Goal: Navigation & Orientation: Understand site structure

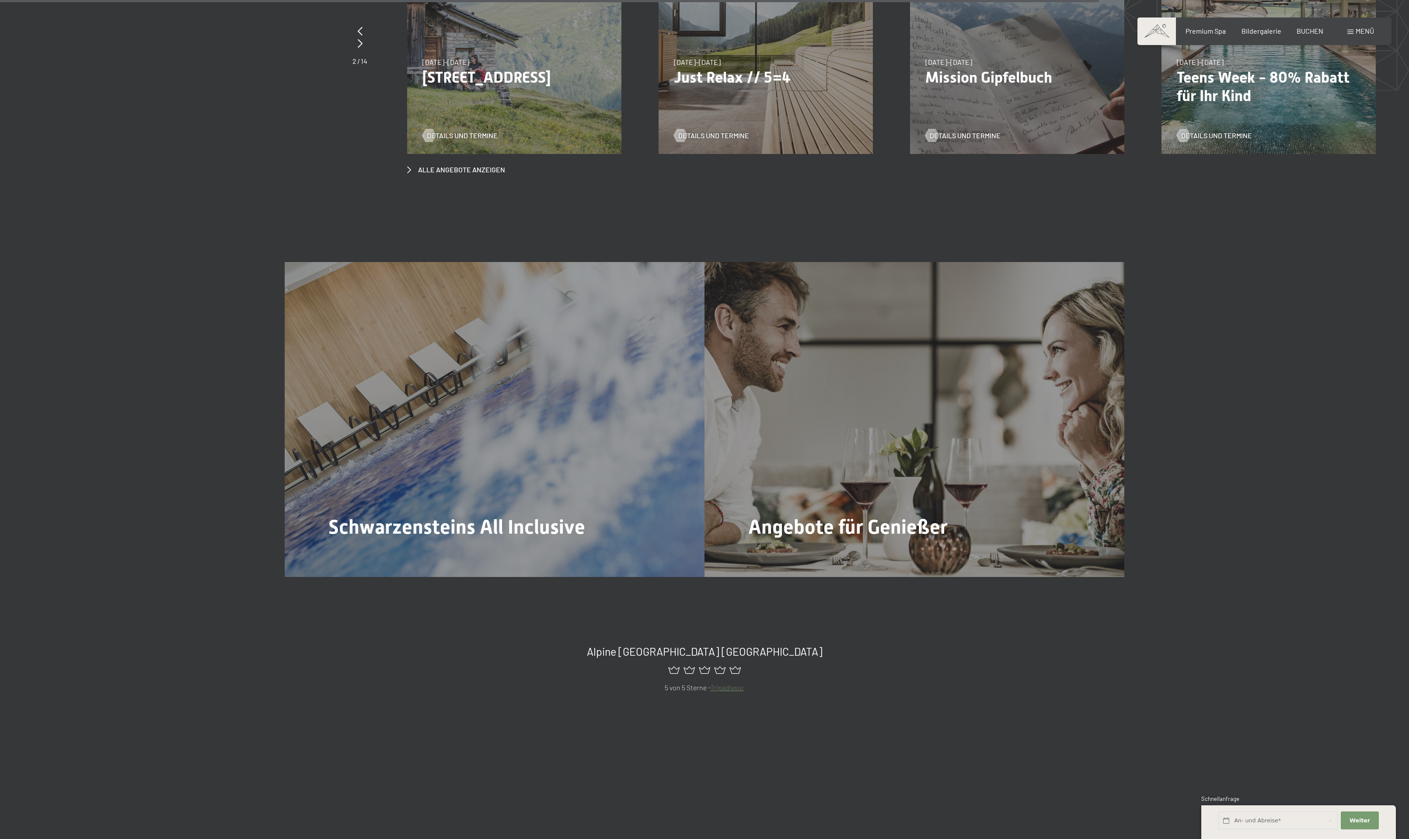
scroll to position [5500, 0]
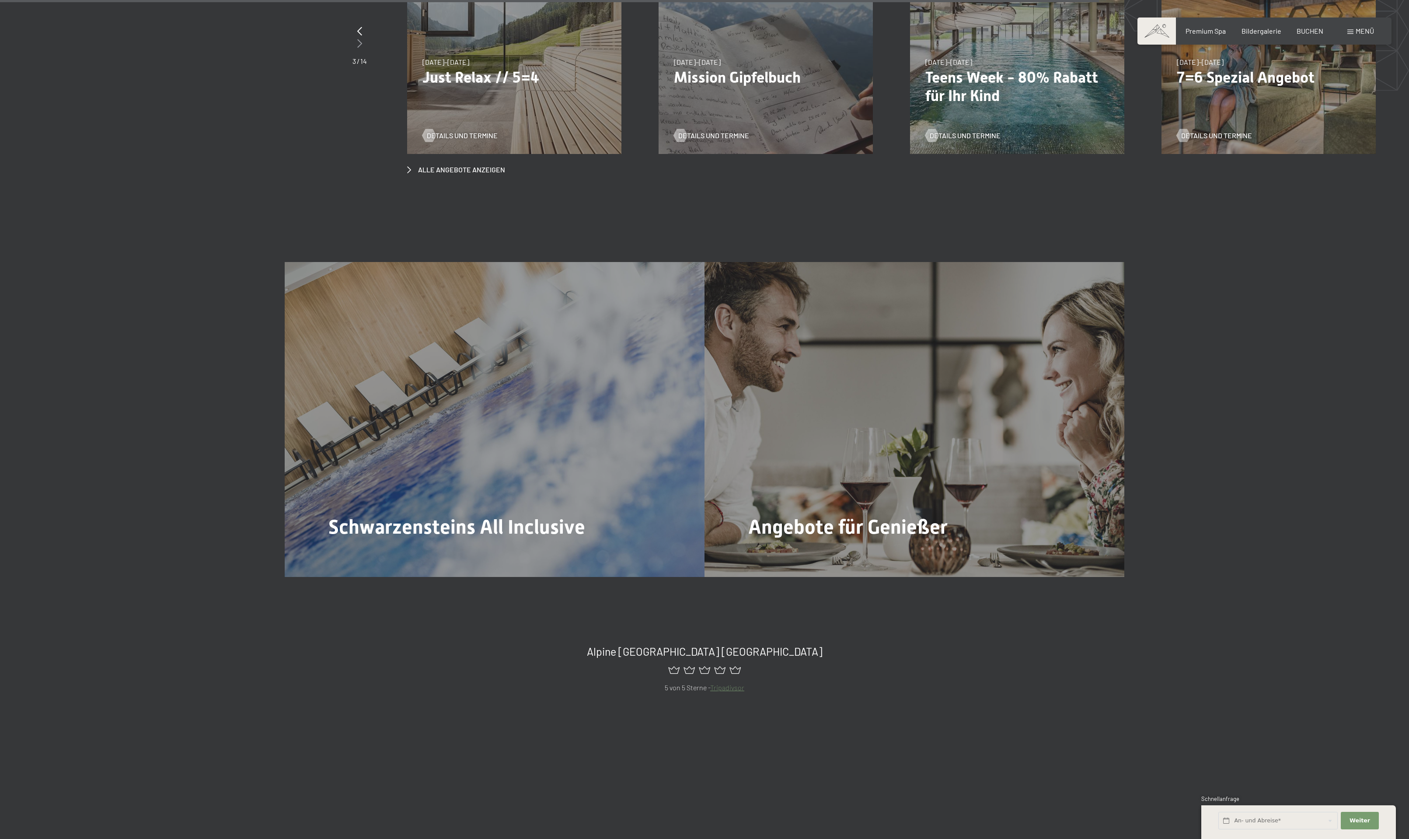
click at [357, 48] on icon at bounding box center [359, 43] width 5 height 9
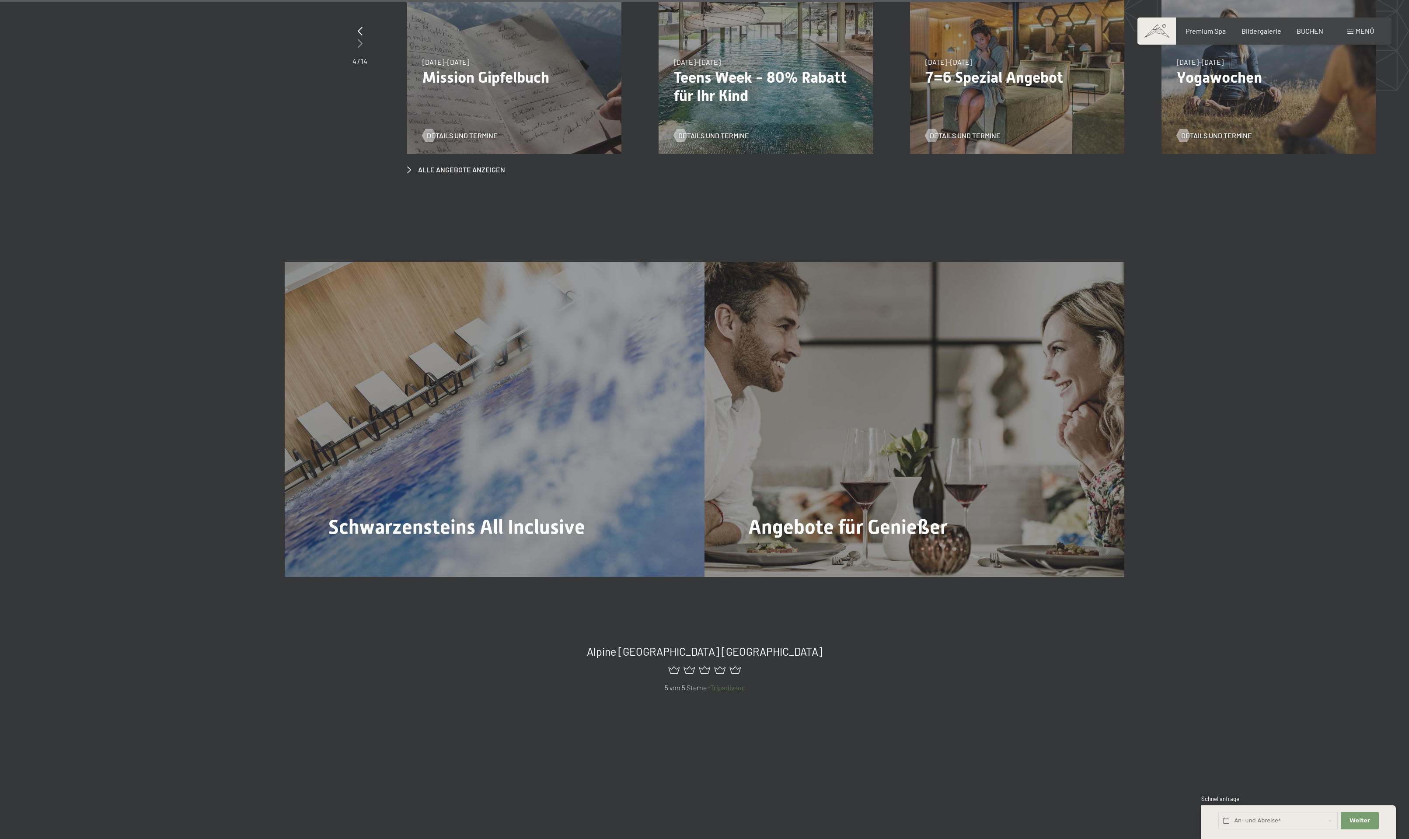
click at [358, 48] on icon at bounding box center [360, 43] width 5 height 9
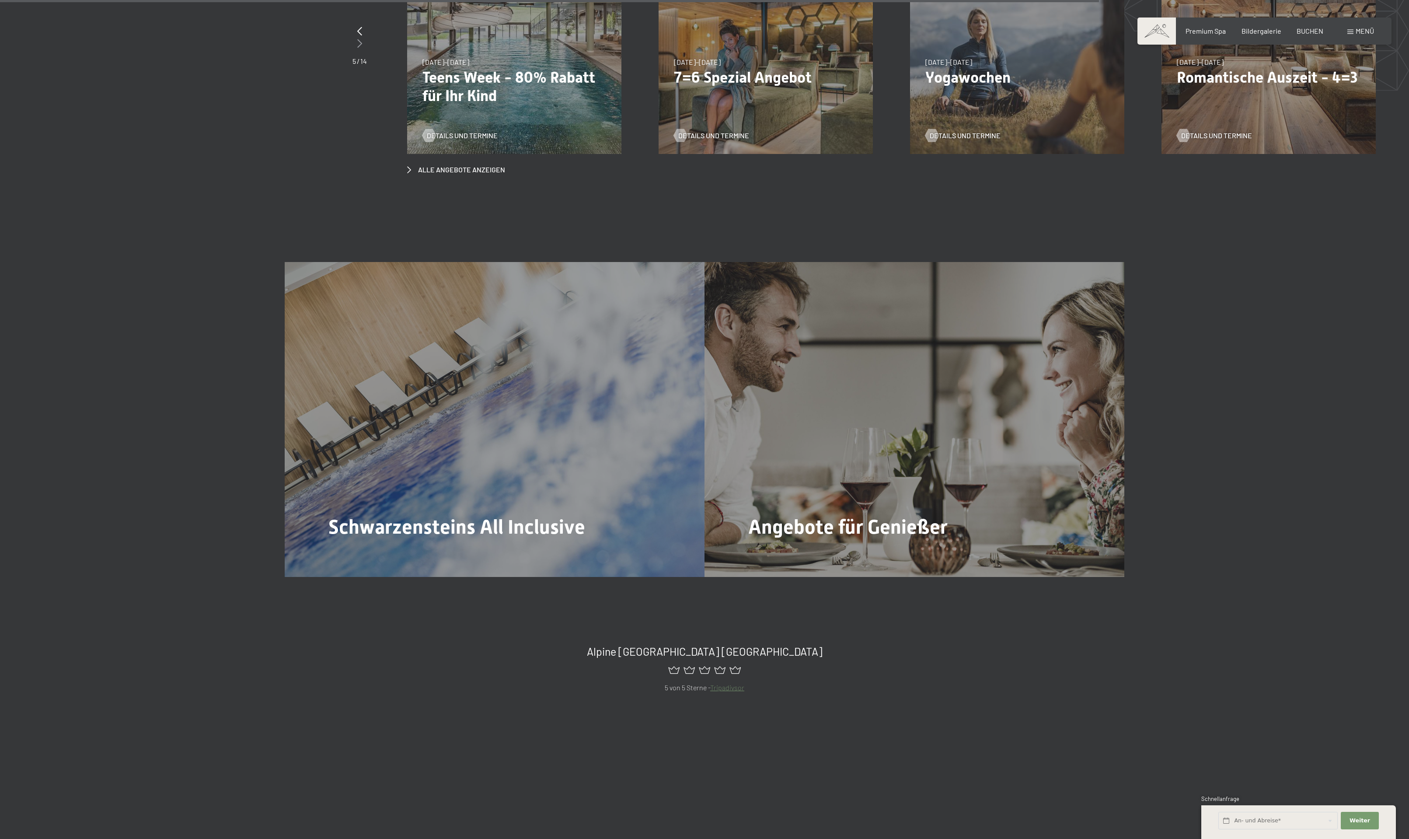
click at [357, 48] on icon at bounding box center [359, 43] width 5 height 9
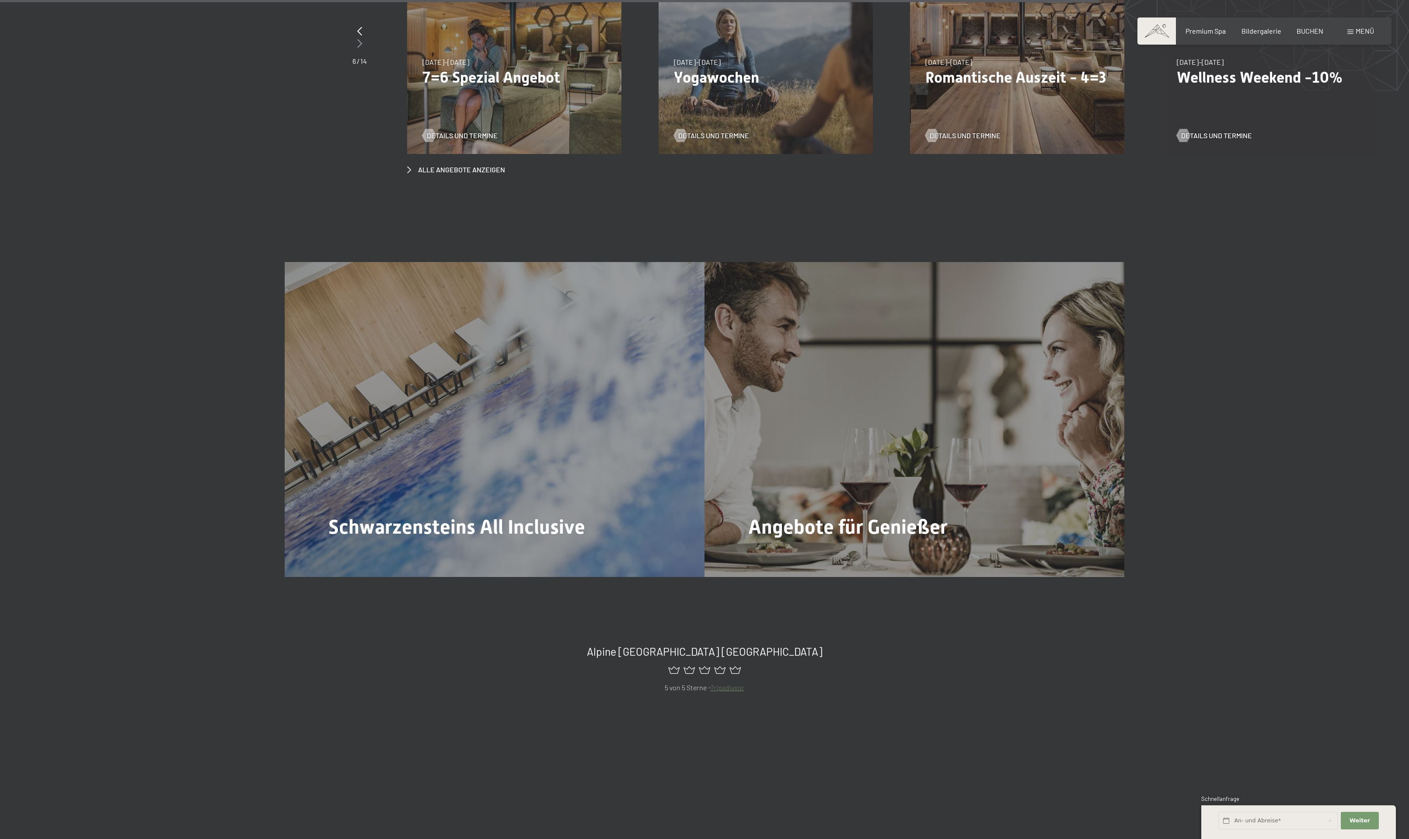
click at [357, 48] on icon at bounding box center [359, 43] width 5 height 9
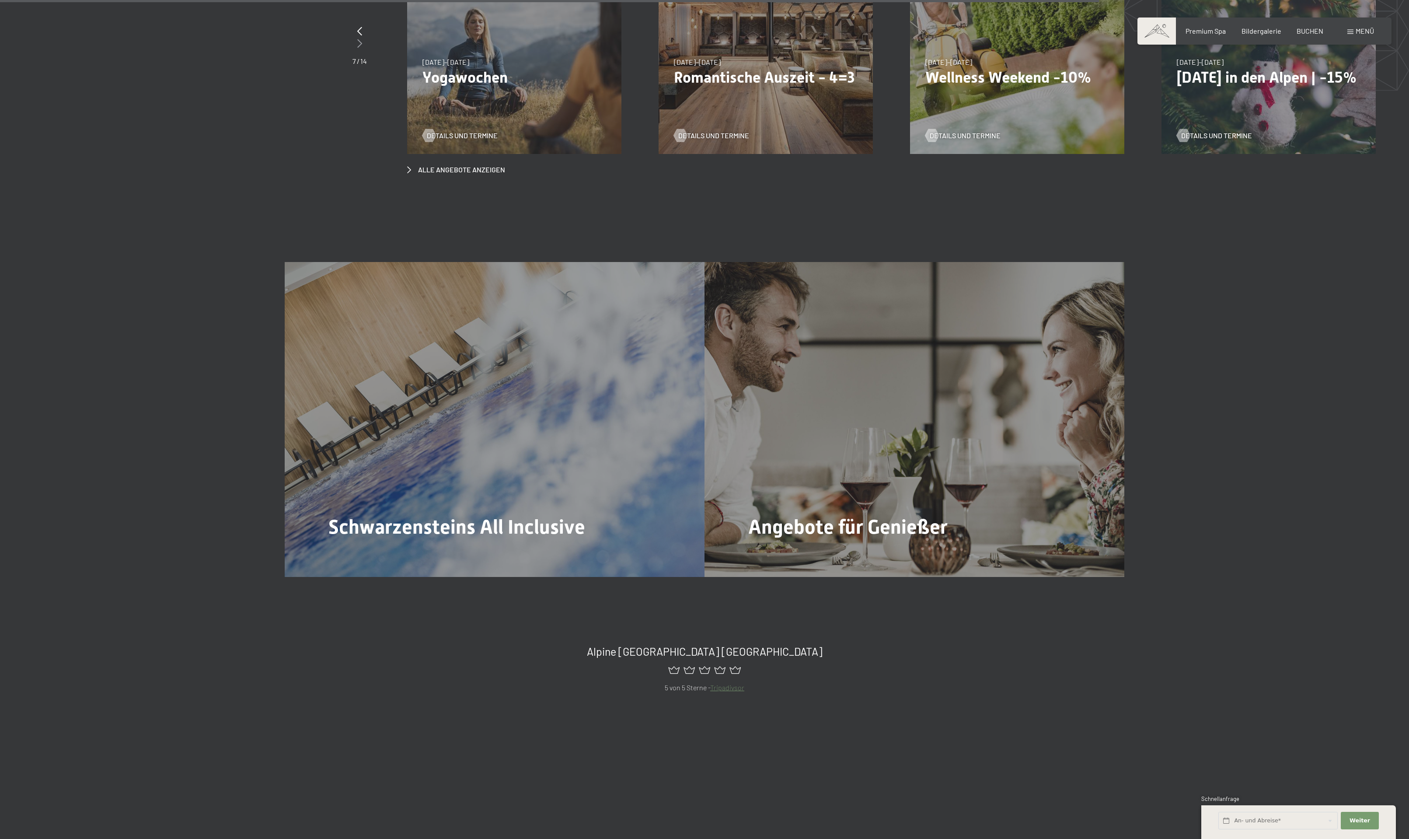
click at [357, 48] on icon at bounding box center [359, 43] width 5 height 9
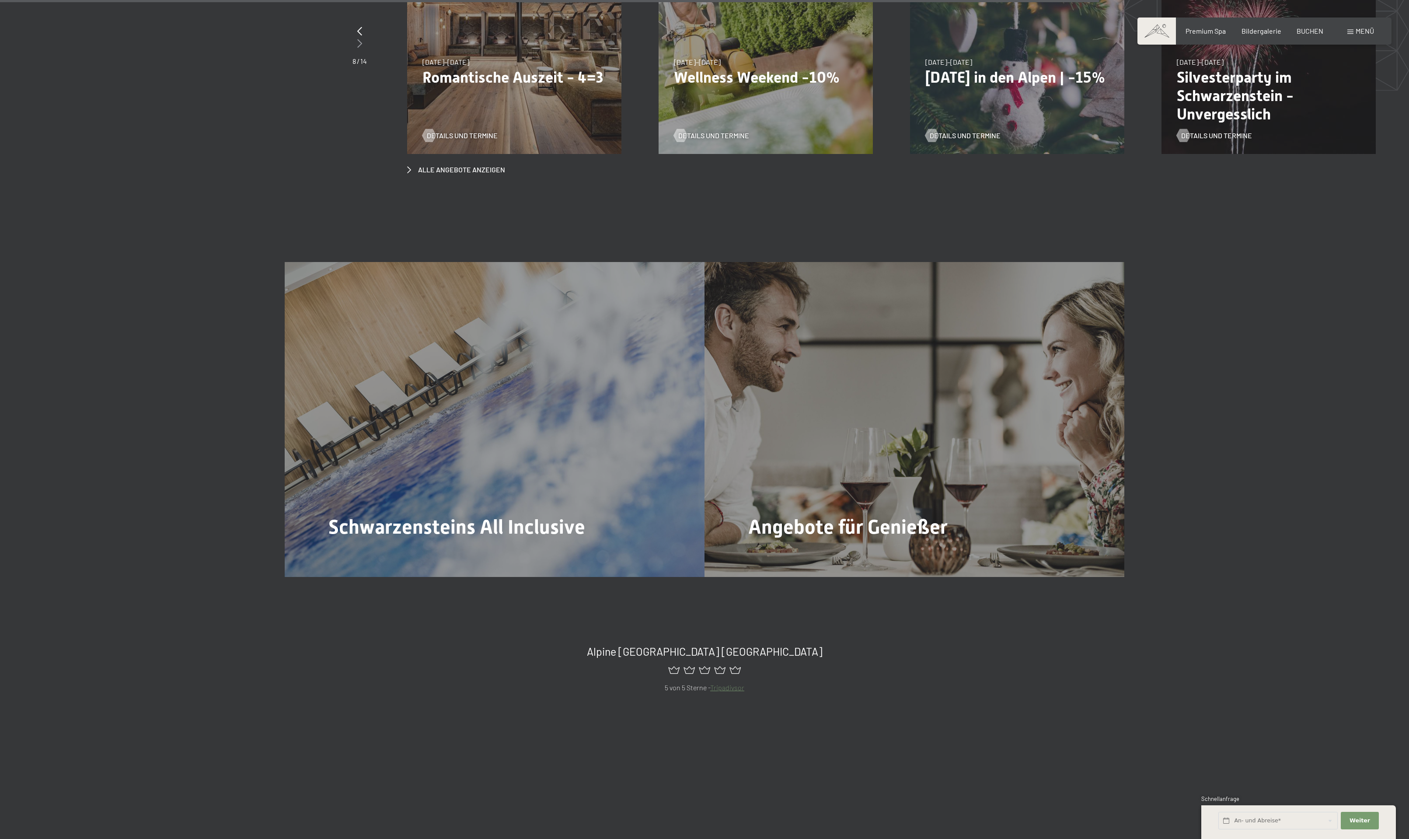
click at [357, 48] on icon at bounding box center [359, 43] width 5 height 9
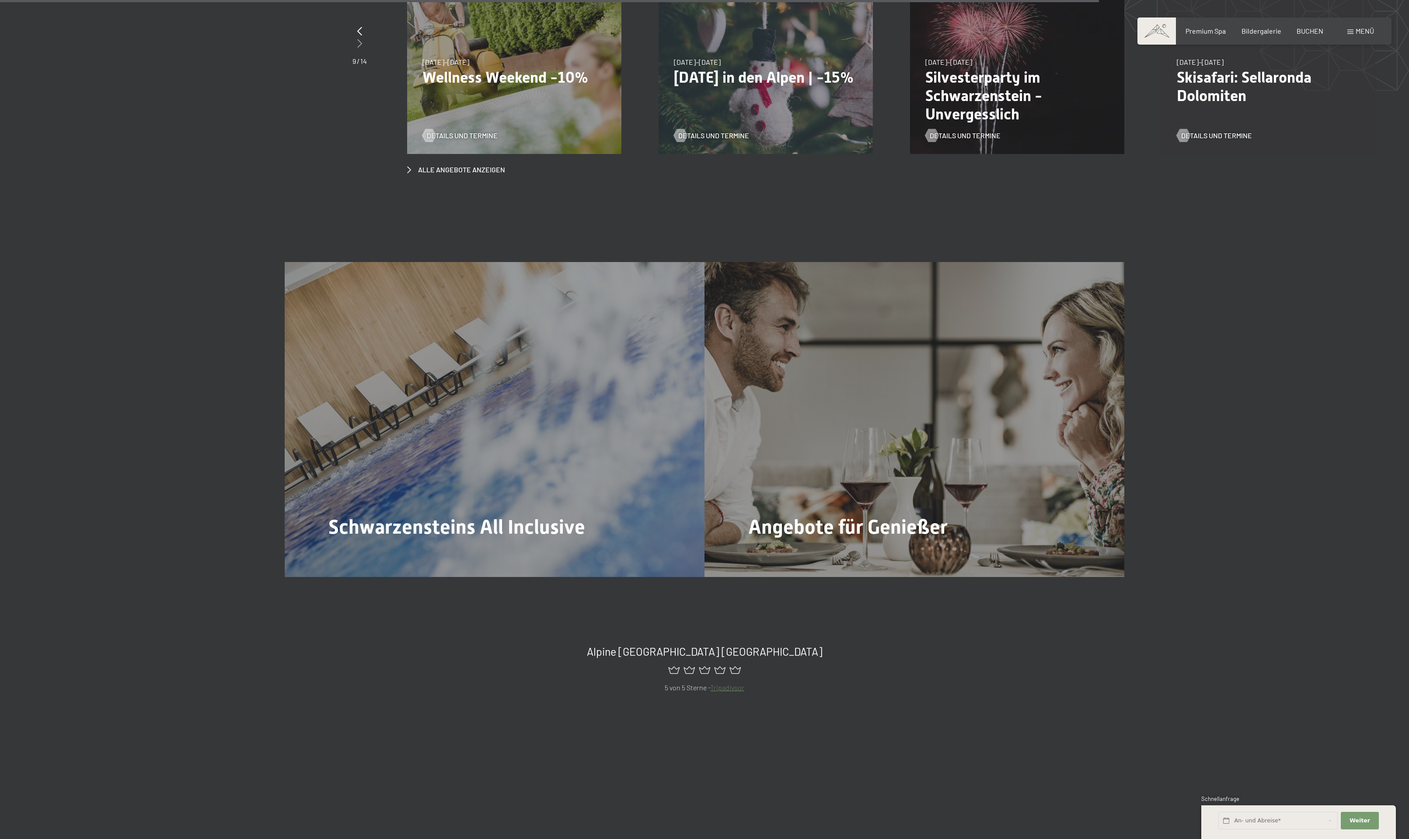
click at [357, 48] on icon at bounding box center [359, 43] width 5 height 9
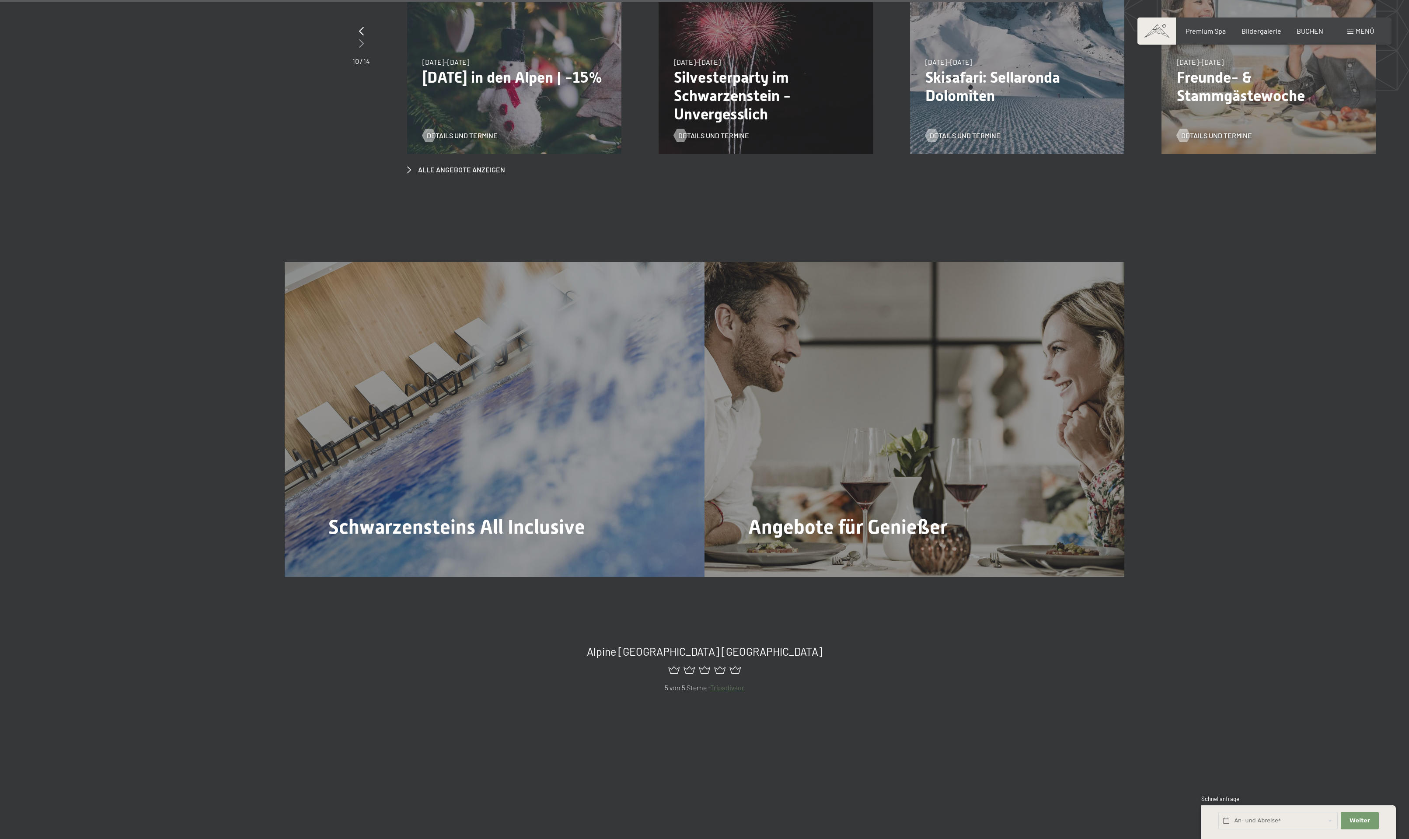
click at [353, 50] on div at bounding box center [361, 44] width 17 height 12
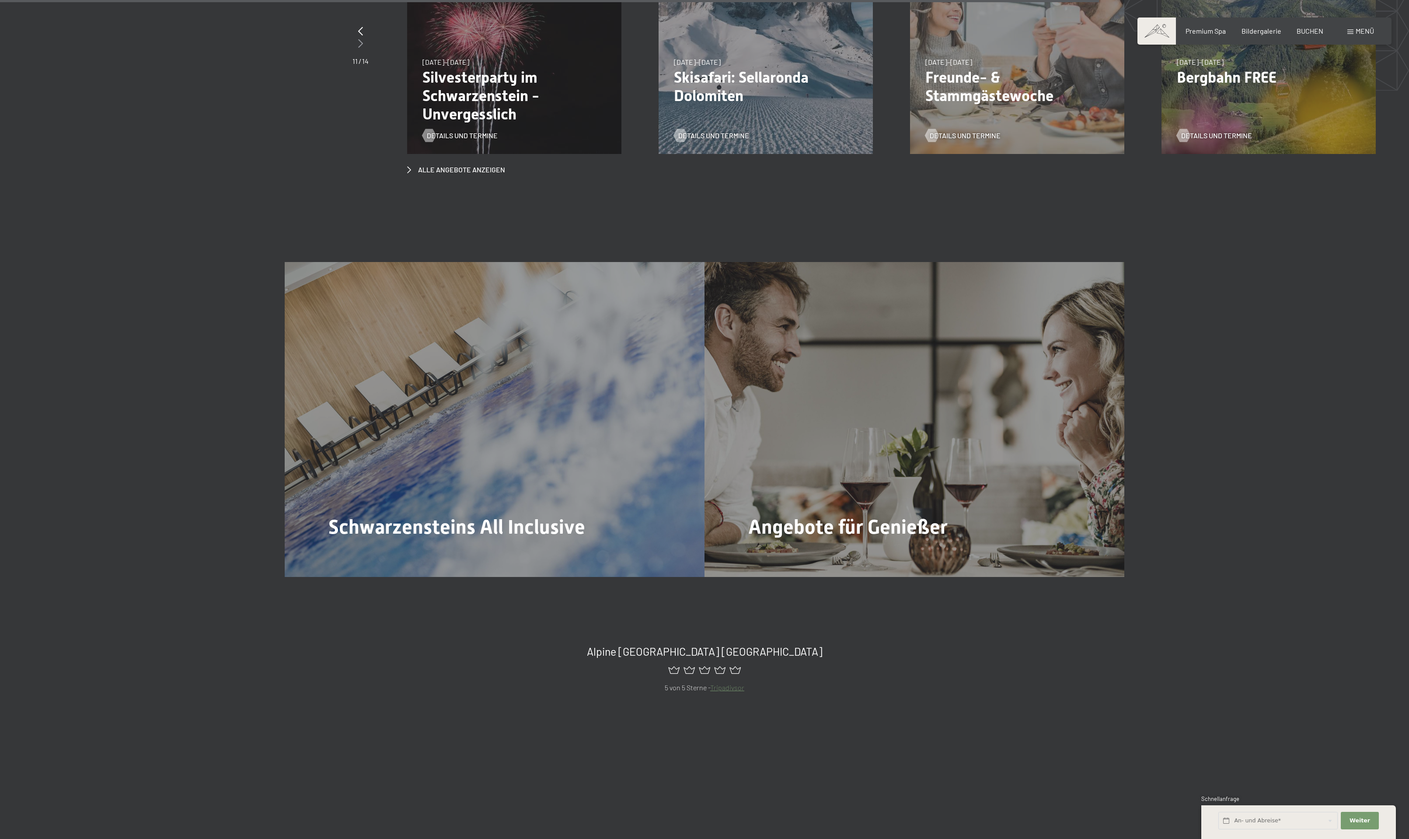
click at [358, 48] on icon at bounding box center [360, 43] width 5 height 9
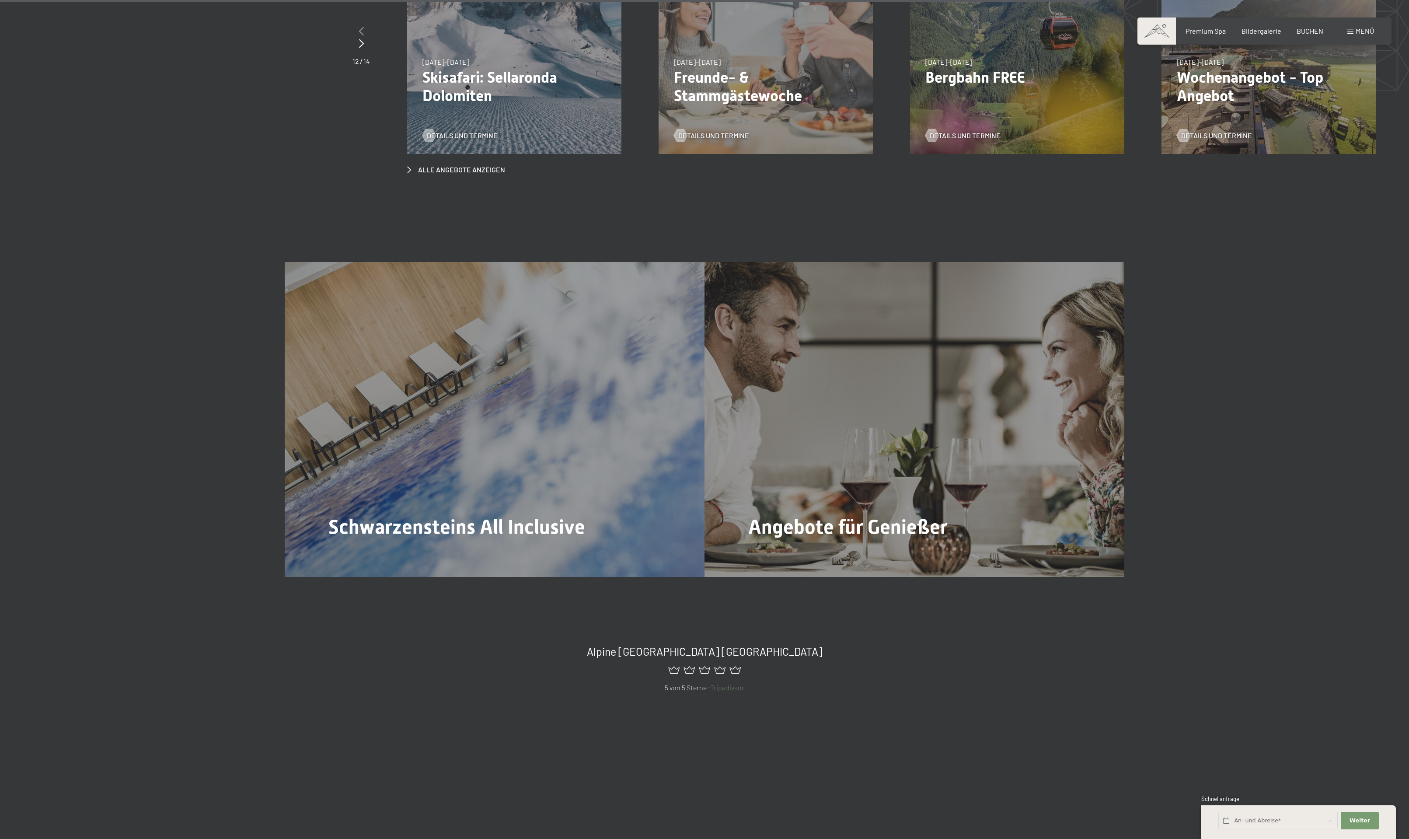
click at [359, 35] on icon at bounding box center [361, 31] width 5 height 9
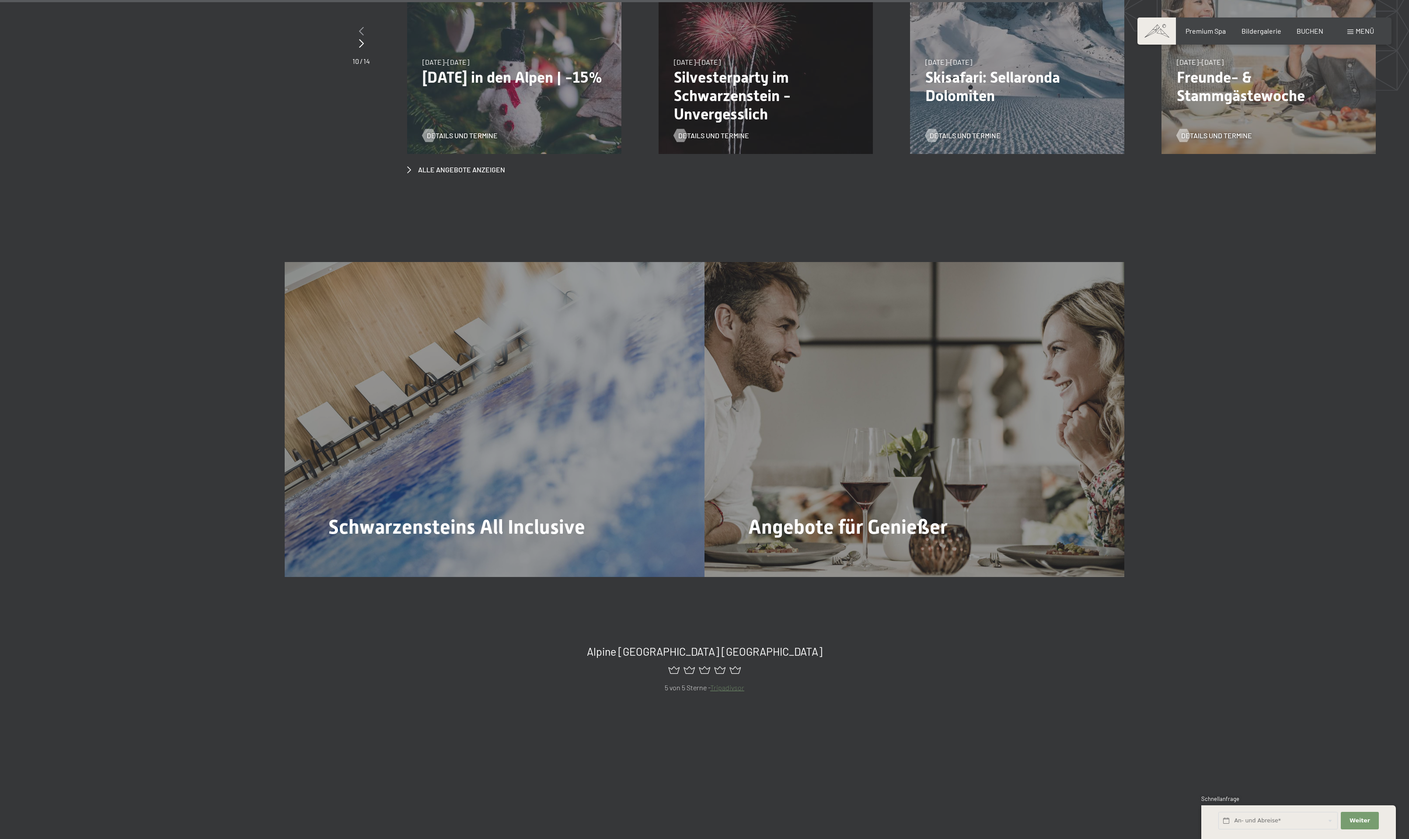
click at [359, 35] on icon at bounding box center [361, 31] width 5 height 9
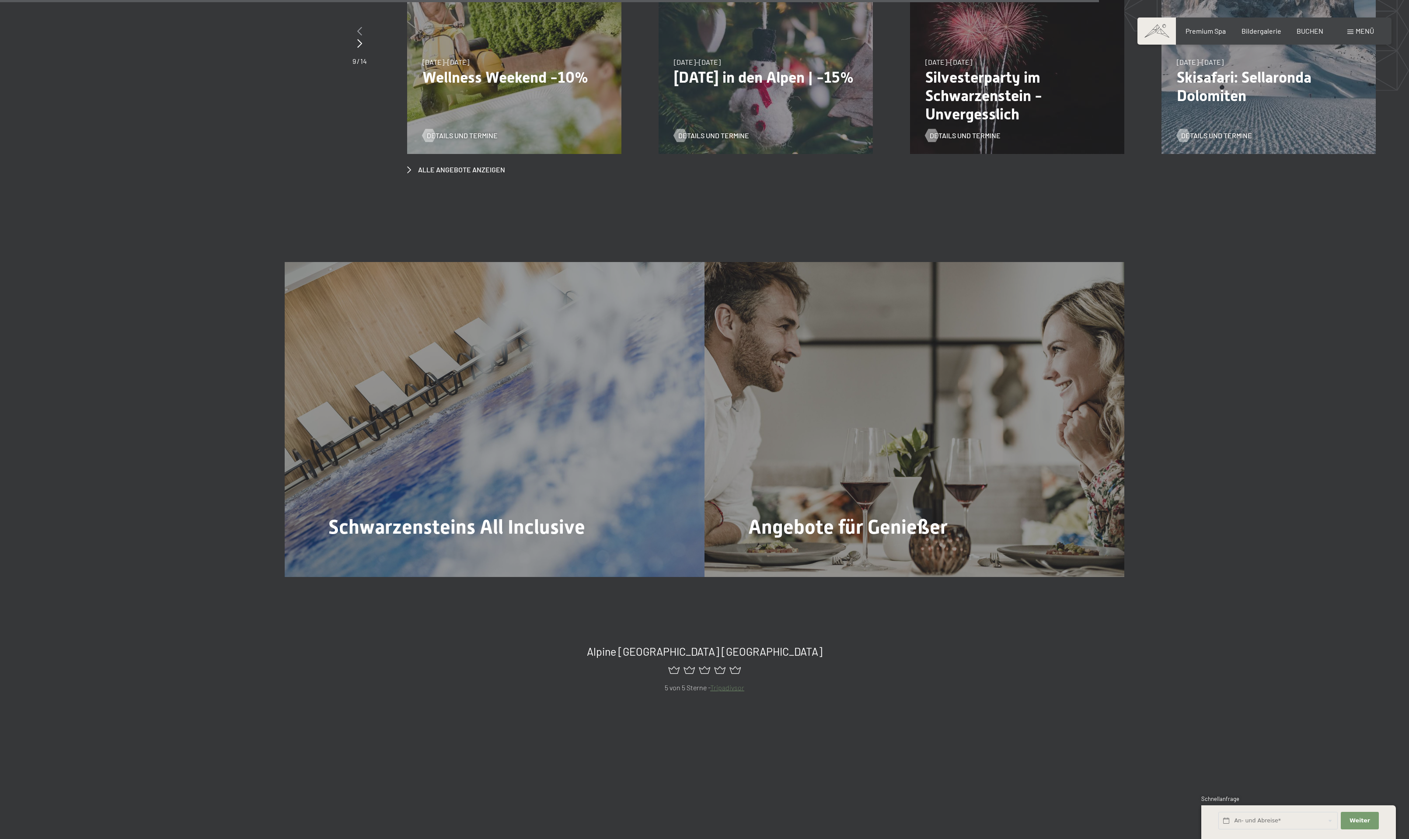
click at [357, 35] on icon at bounding box center [359, 31] width 5 height 9
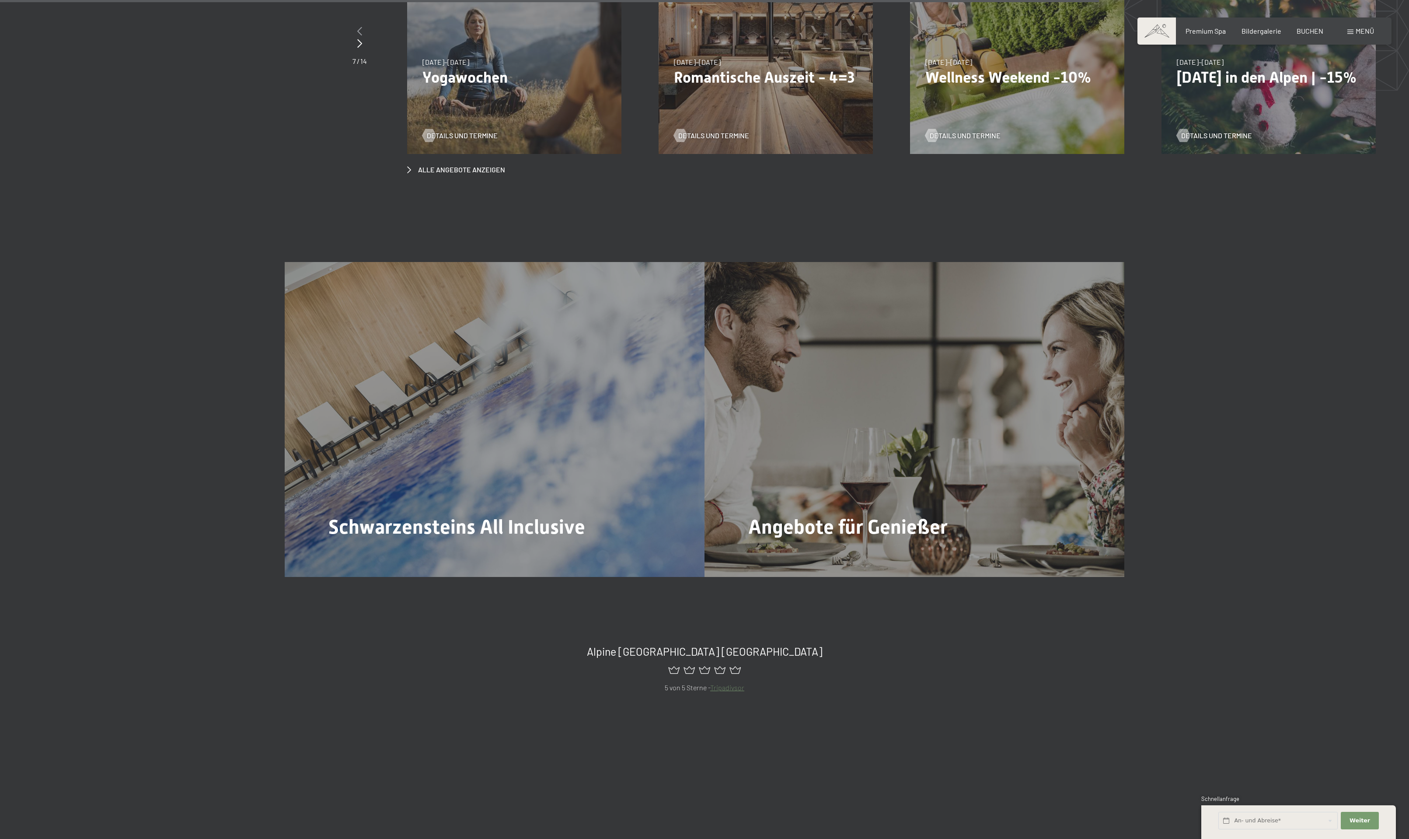
click at [357, 35] on icon at bounding box center [359, 31] width 5 height 9
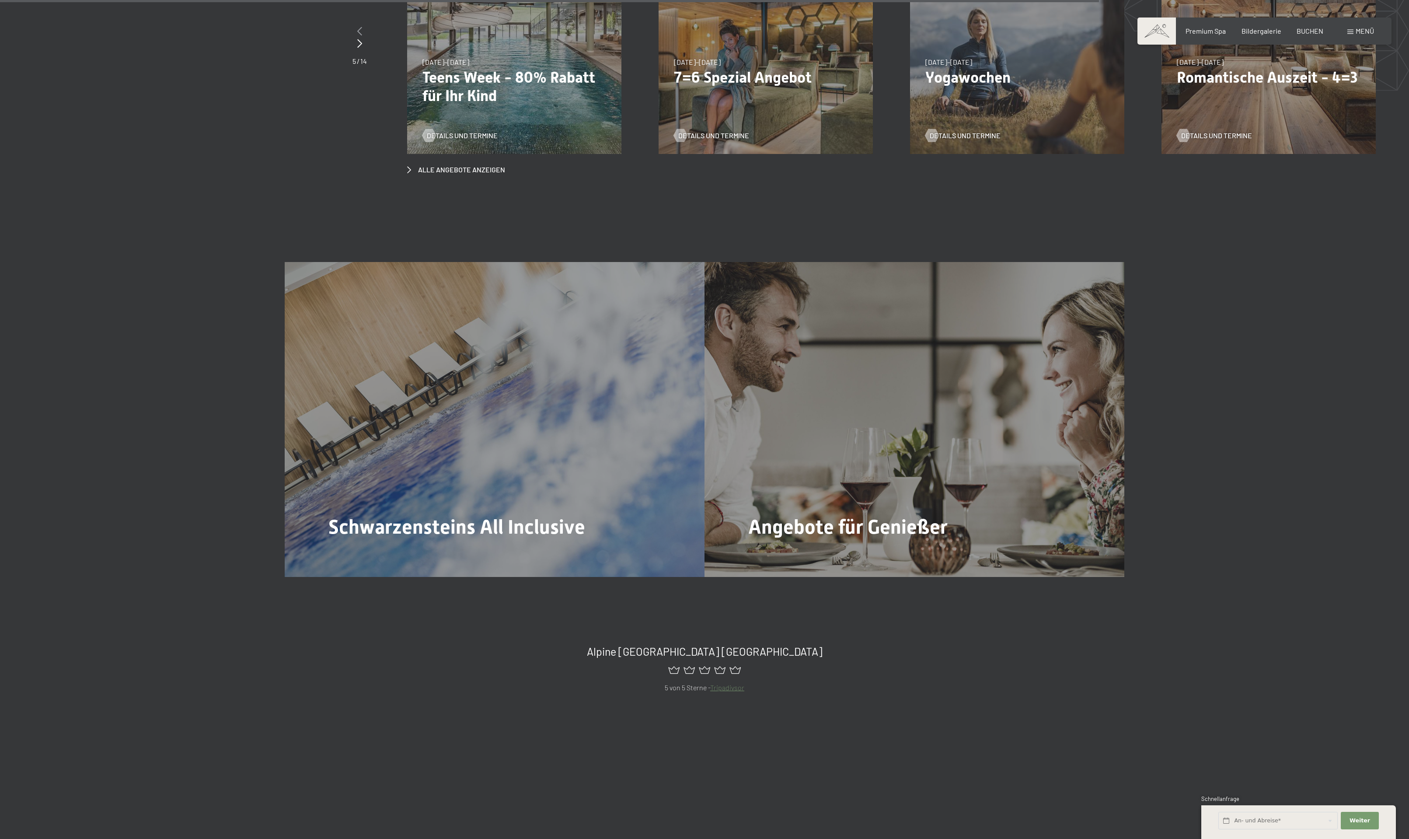
click at [357, 35] on icon at bounding box center [359, 31] width 5 height 9
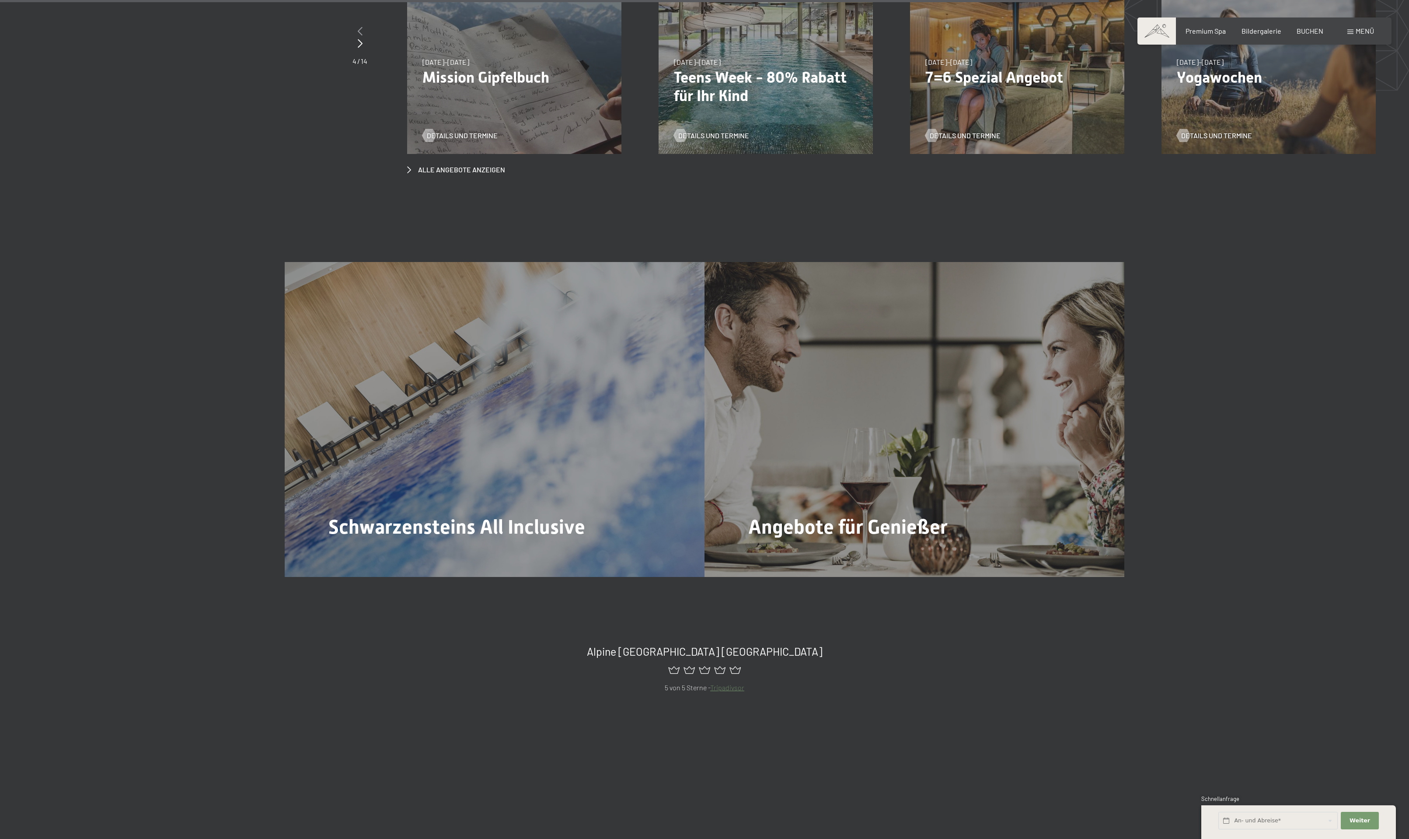
click at [358, 35] on icon at bounding box center [360, 31] width 5 height 9
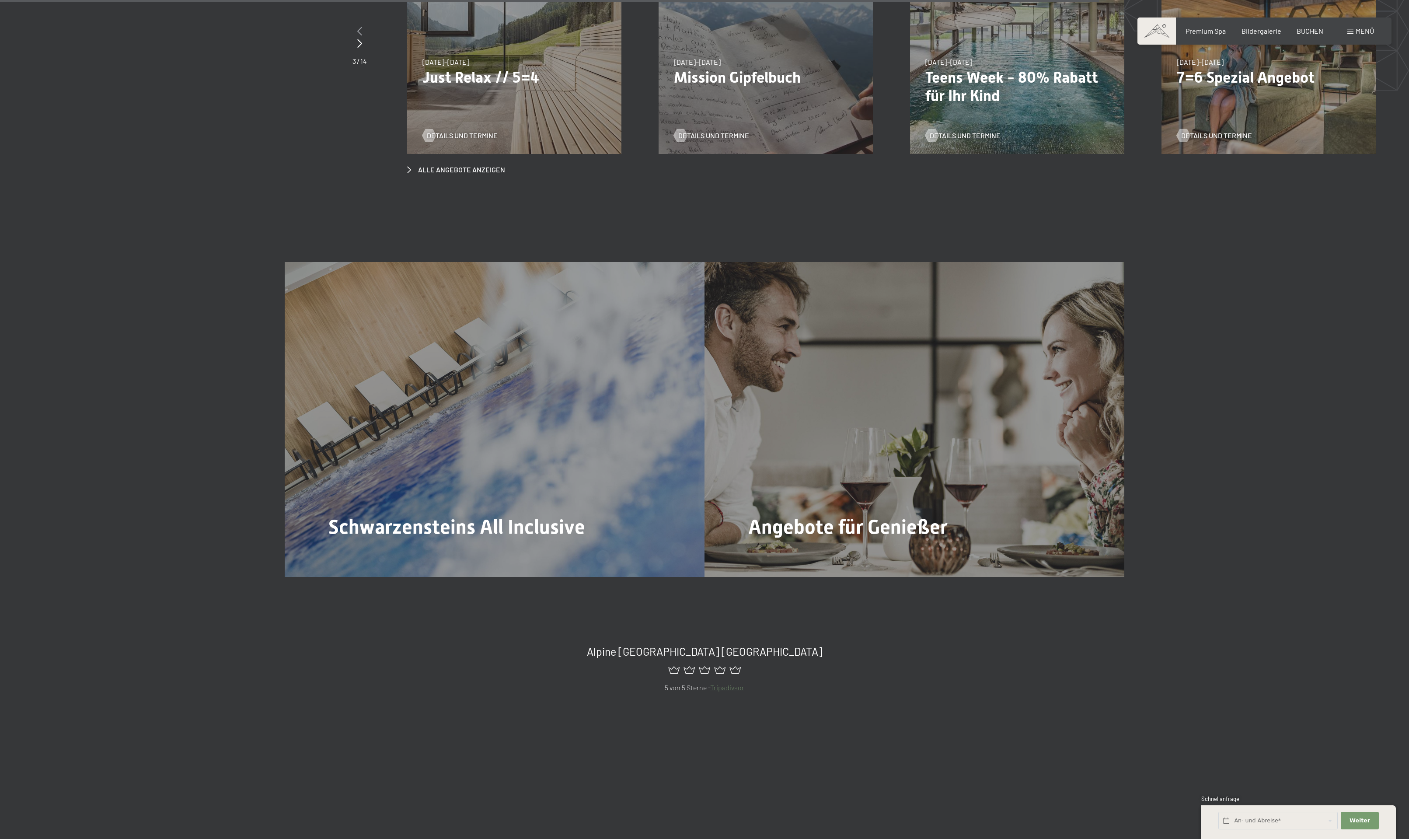
click at [353, 38] on div at bounding box center [360, 31] width 14 height 12
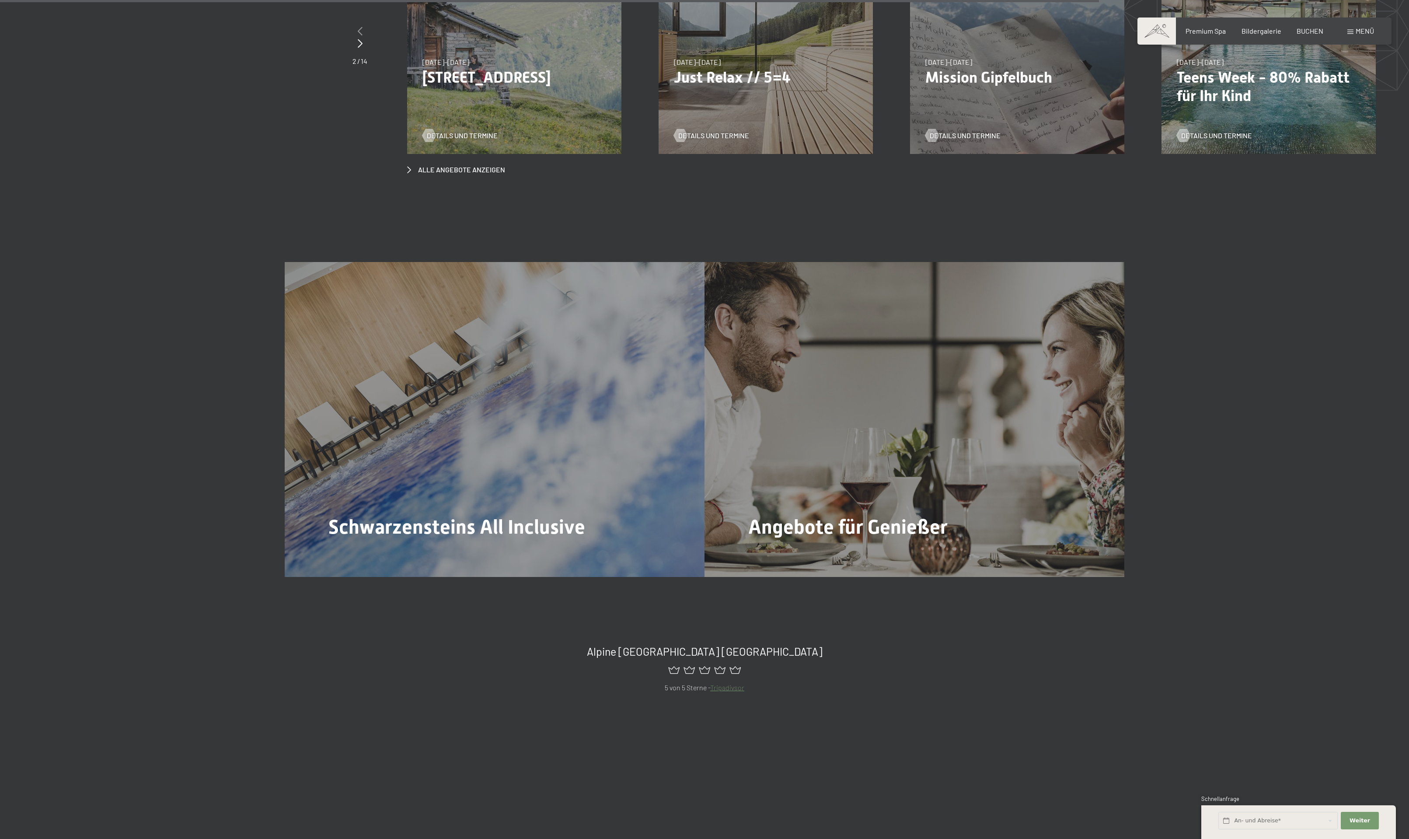
click at [353, 38] on div at bounding box center [360, 31] width 15 height 12
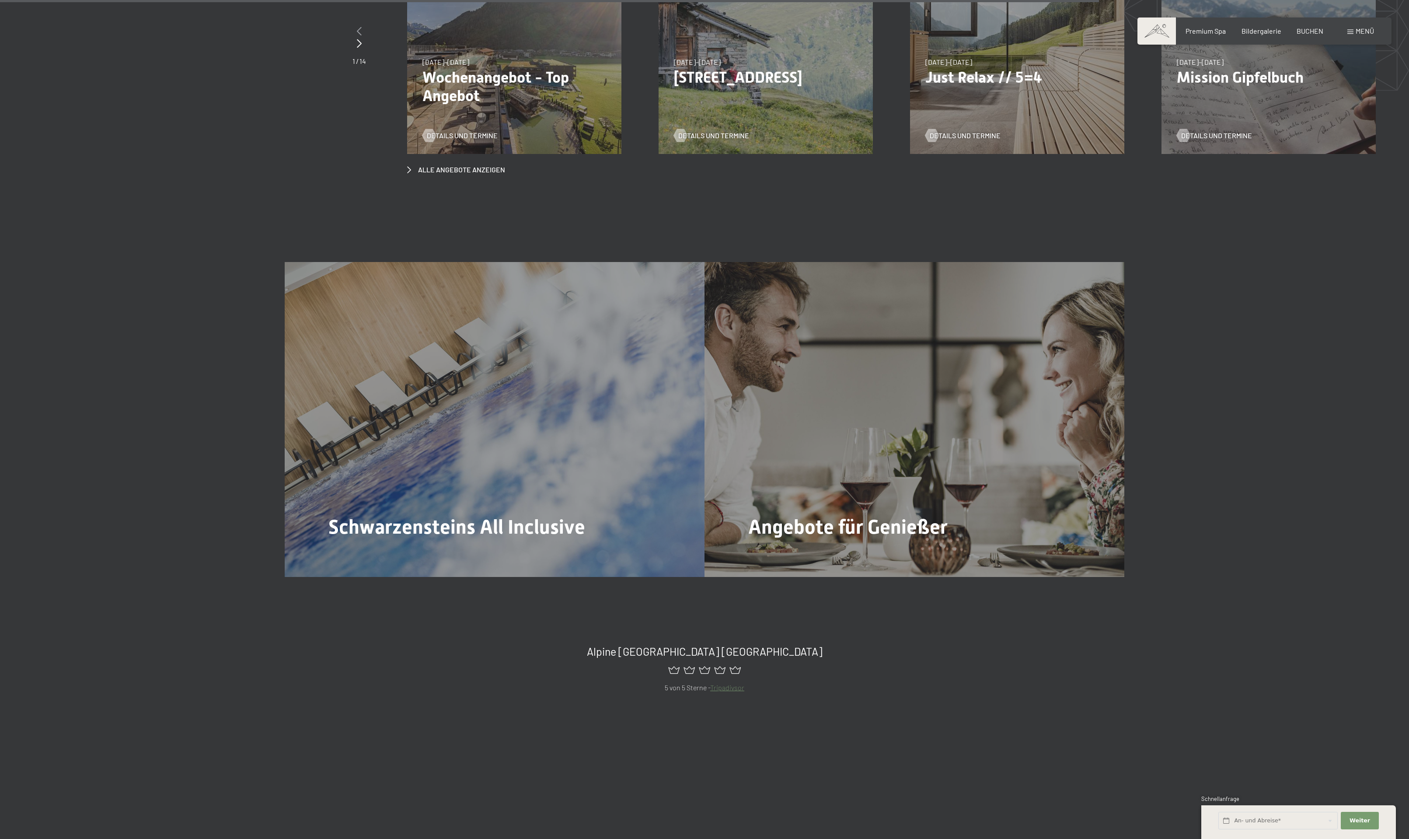
click at [357, 35] on icon at bounding box center [359, 31] width 5 height 9
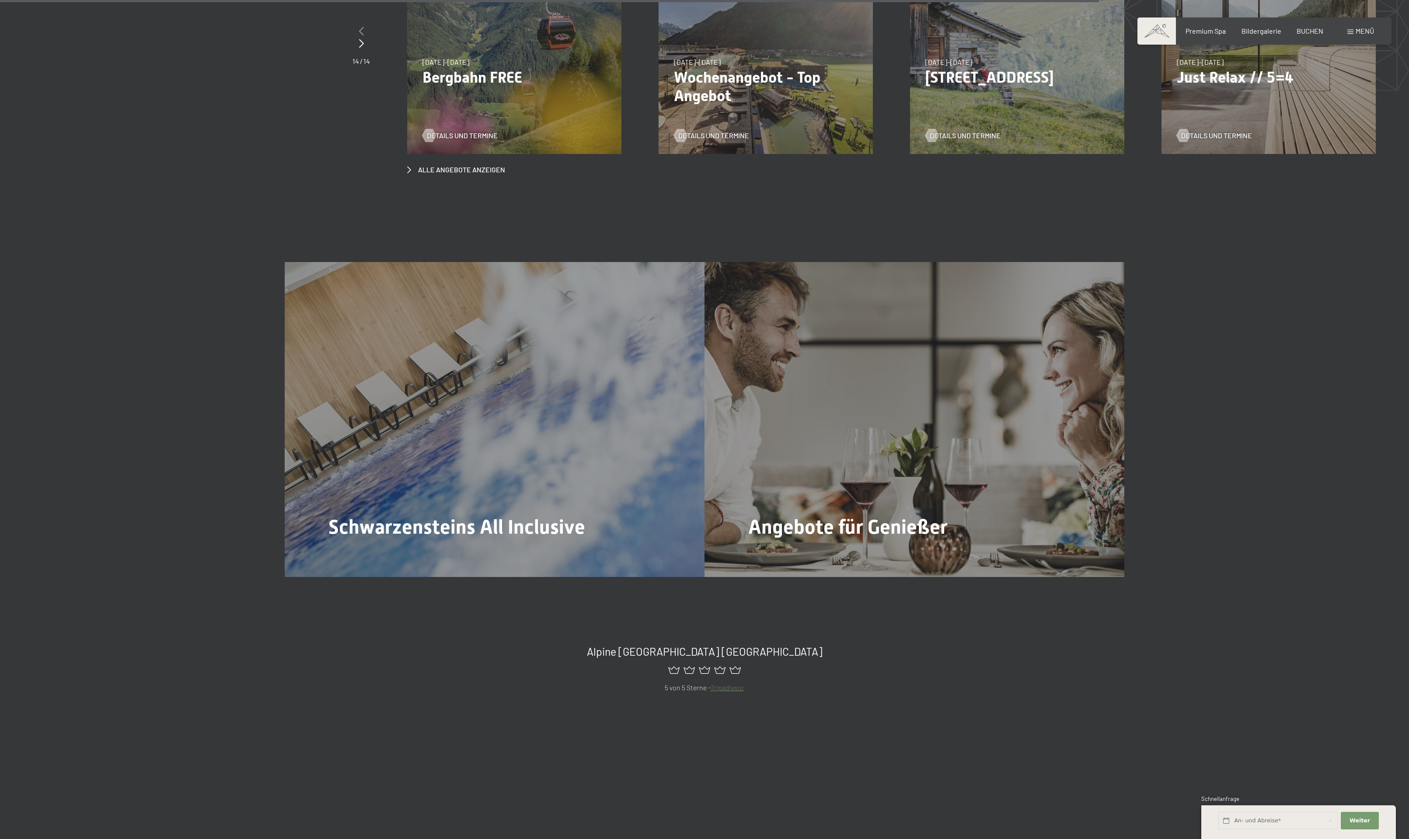
click at [353, 38] on div at bounding box center [361, 31] width 17 height 12
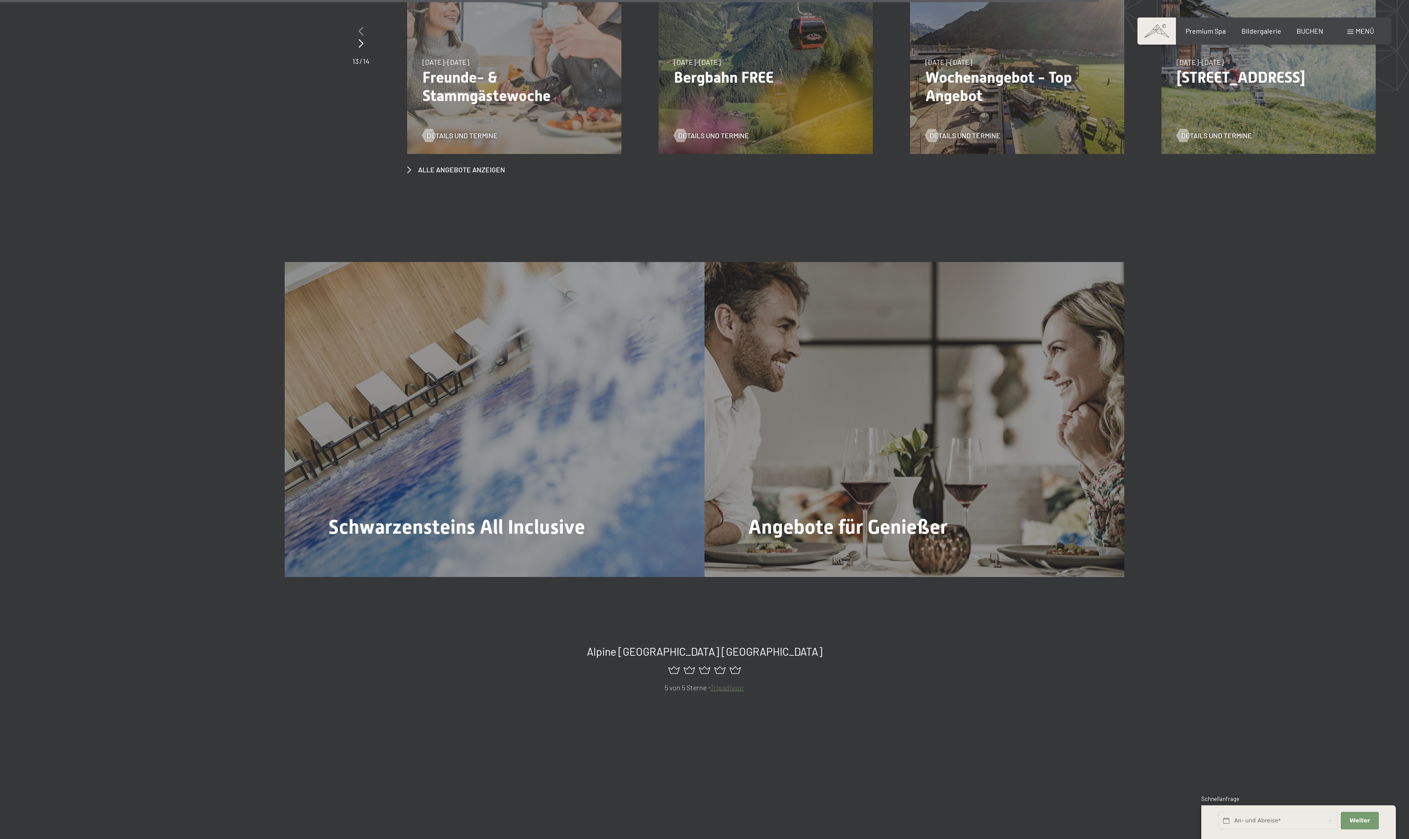
click at [353, 38] on div at bounding box center [361, 31] width 17 height 12
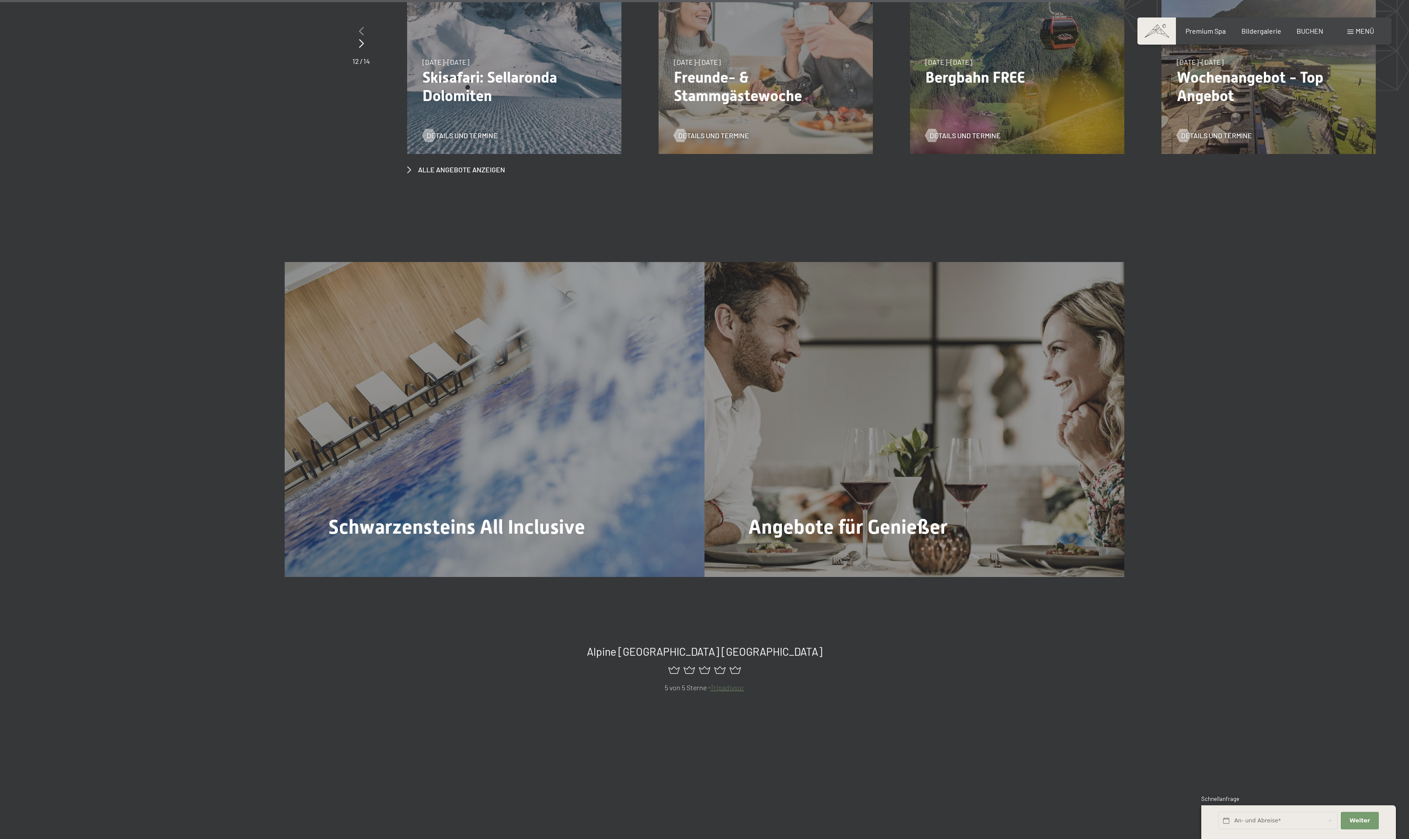
click at [353, 38] on div at bounding box center [361, 31] width 17 height 12
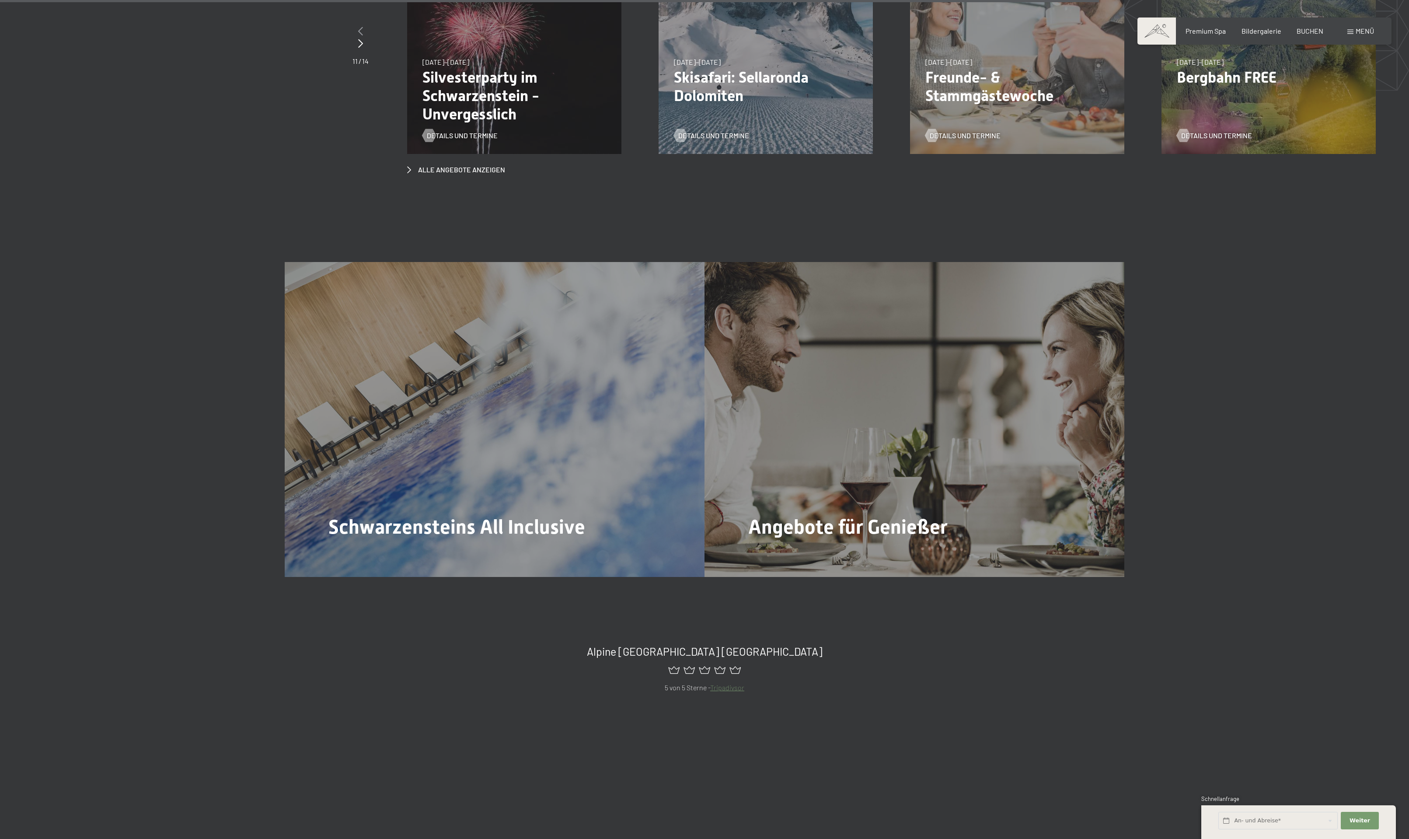
click at [353, 38] on div at bounding box center [361, 31] width 16 height 12
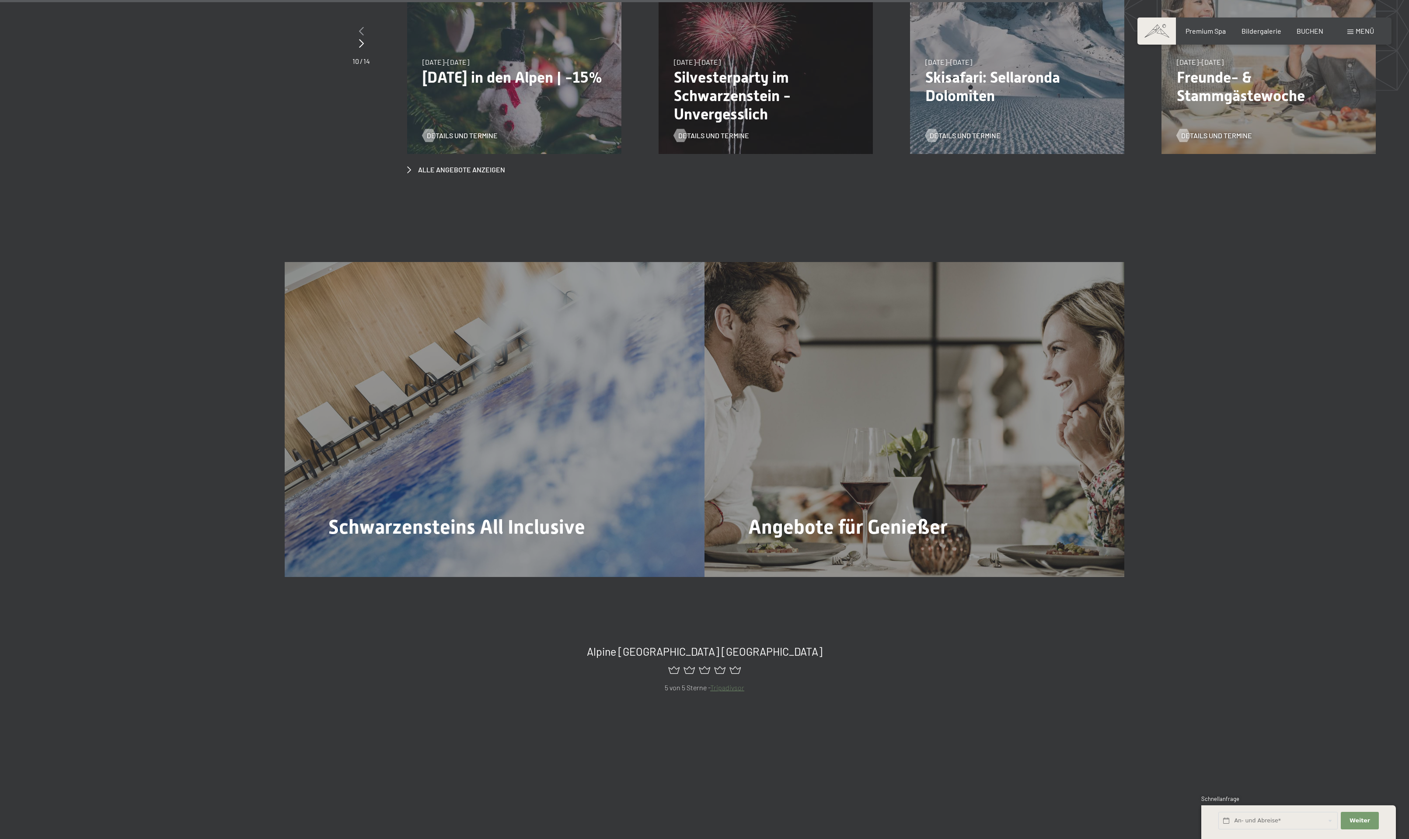
click at [353, 38] on div at bounding box center [361, 31] width 17 height 12
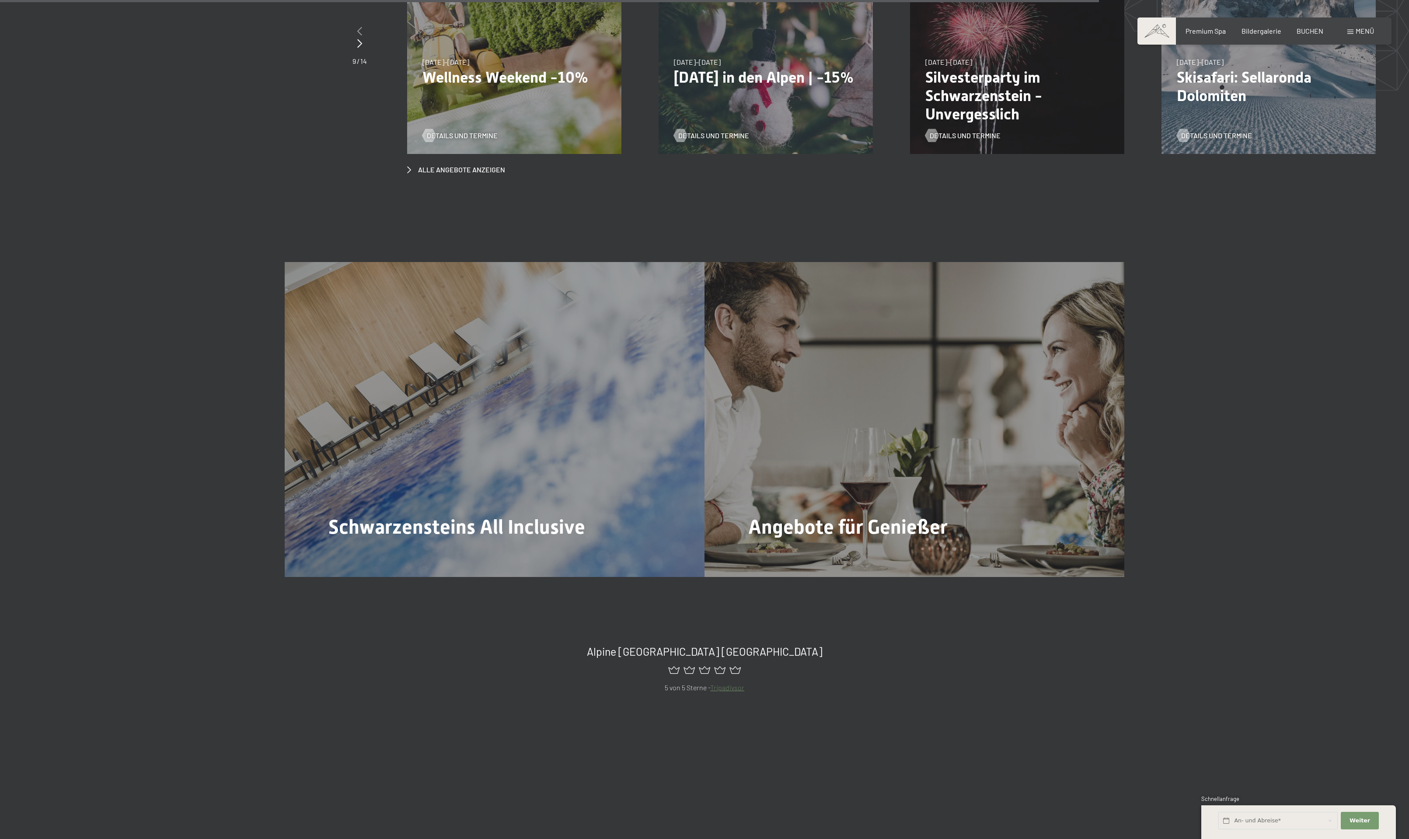
click at [353, 38] on div at bounding box center [360, 31] width 14 height 12
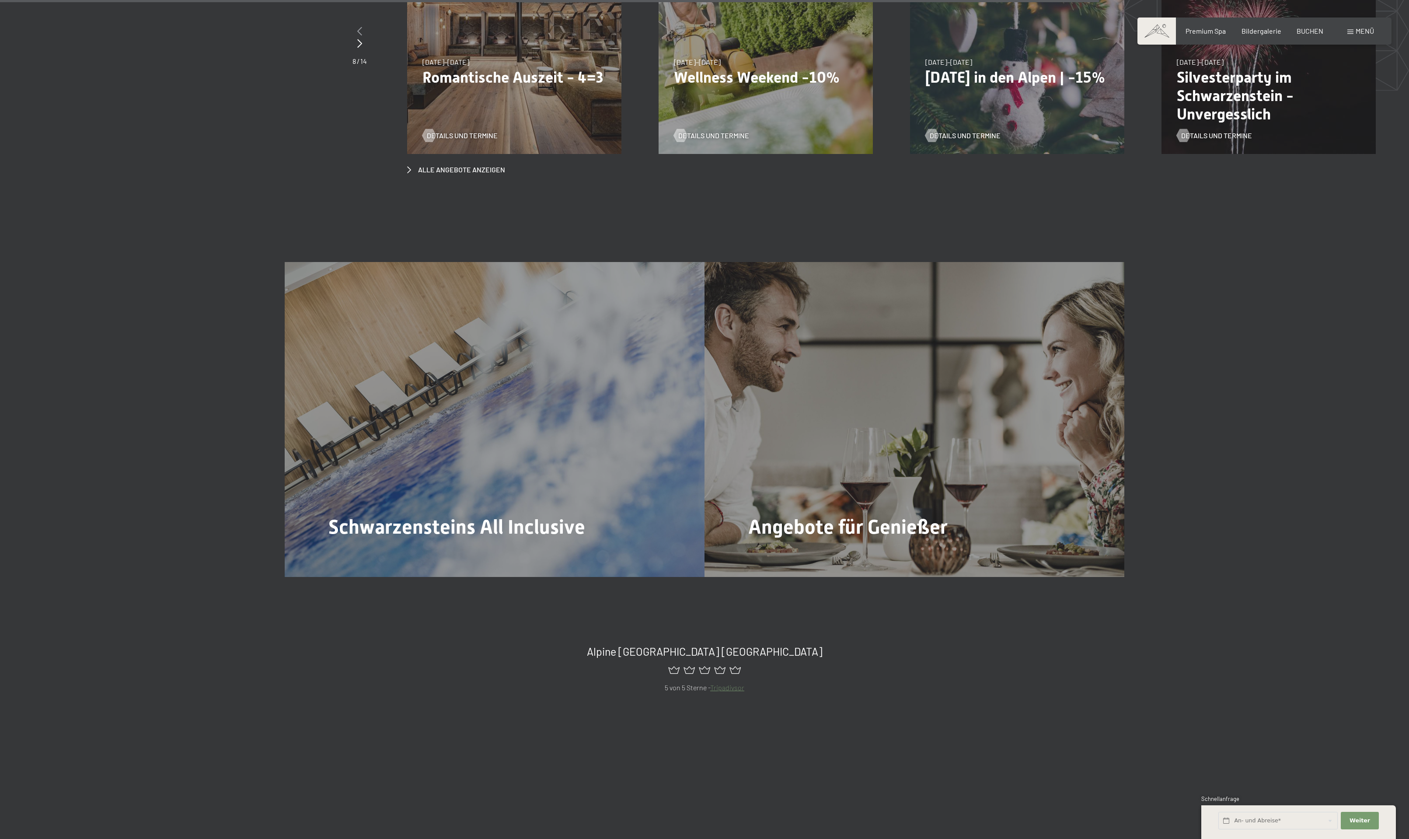
click at [353, 38] on div at bounding box center [360, 31] width 14 height 12
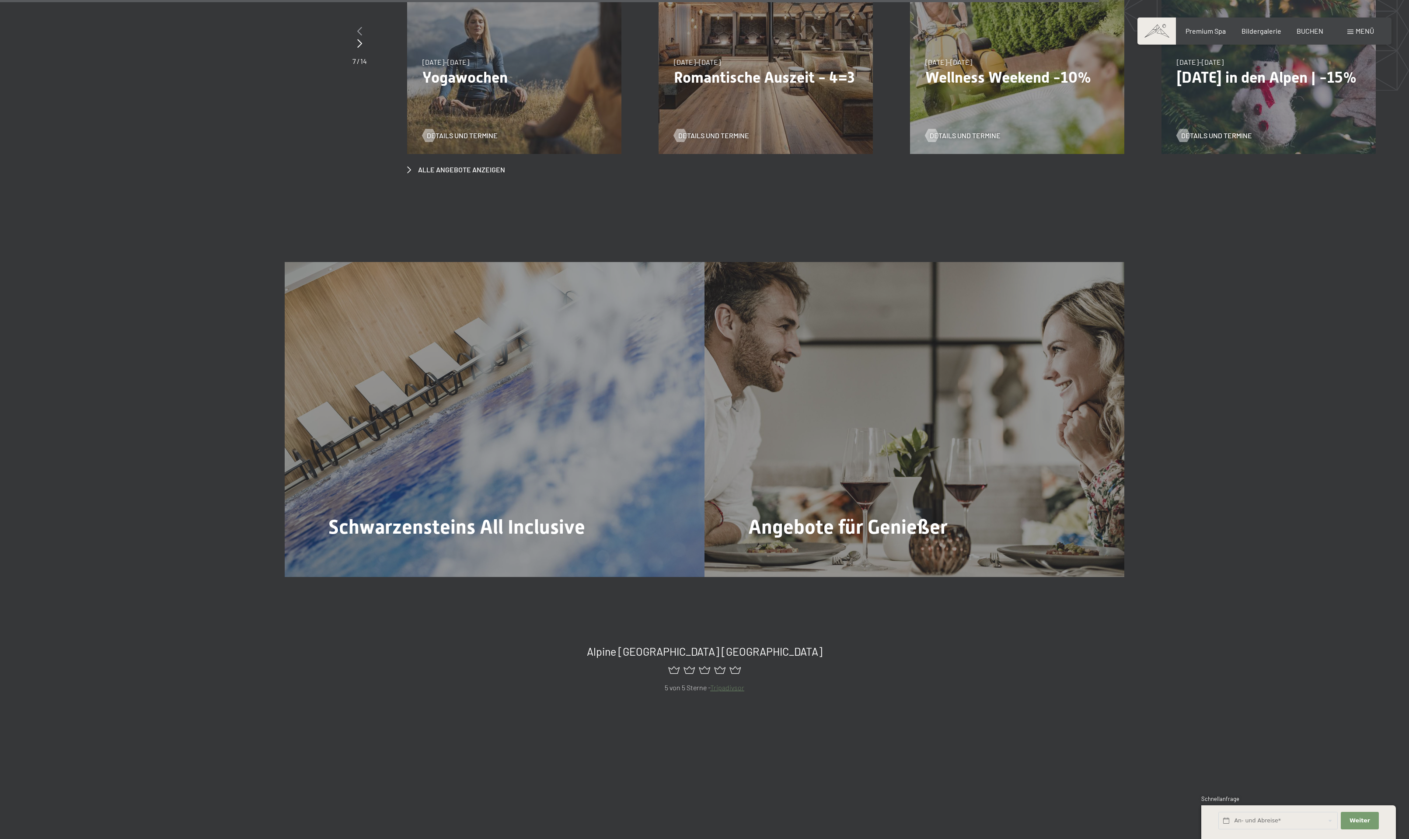
click at [353, 38] on div at bounding box center [360, 31] width 14 height 12
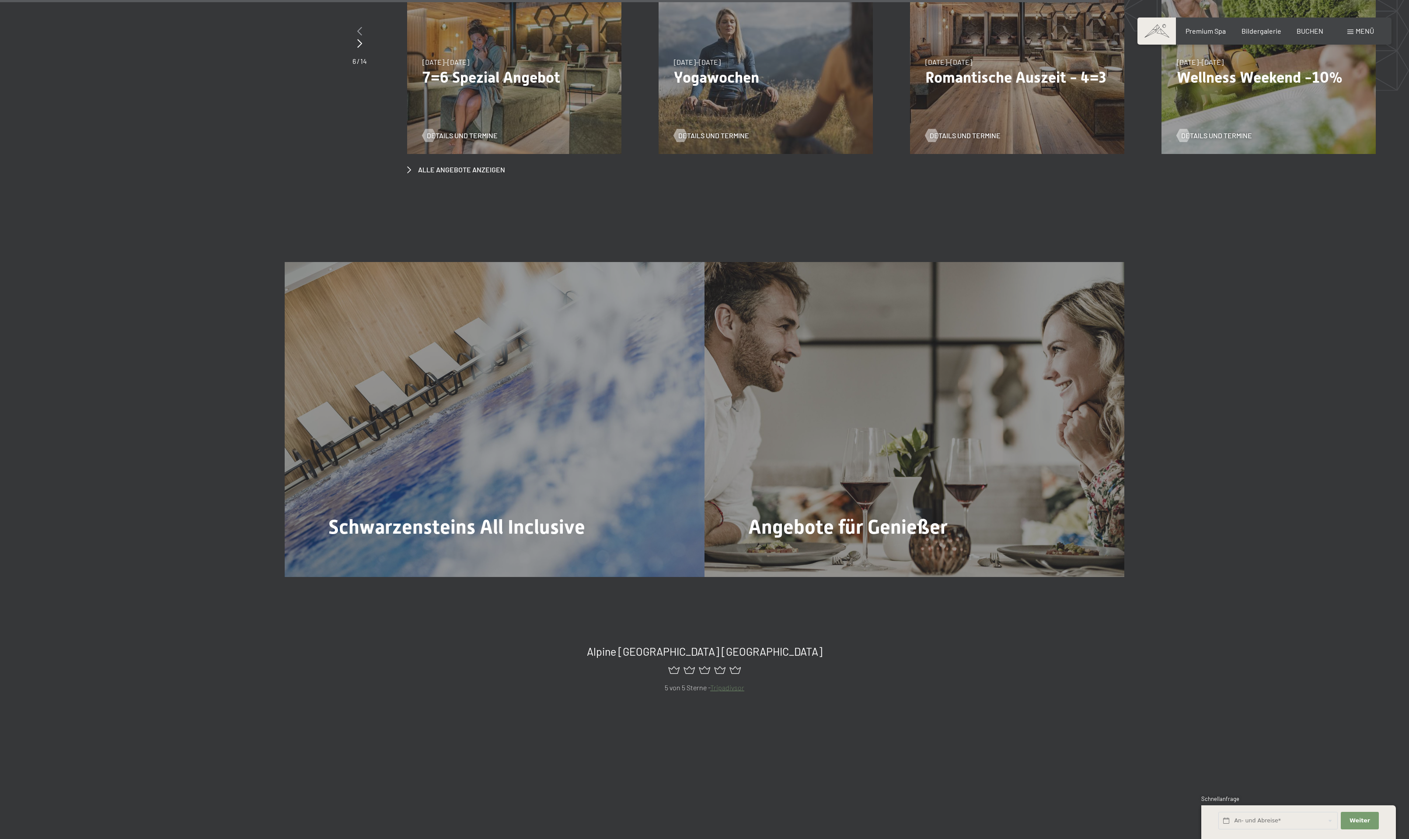
click at [353, 38] on div at bounding box center [360, 31] width 14 height 12
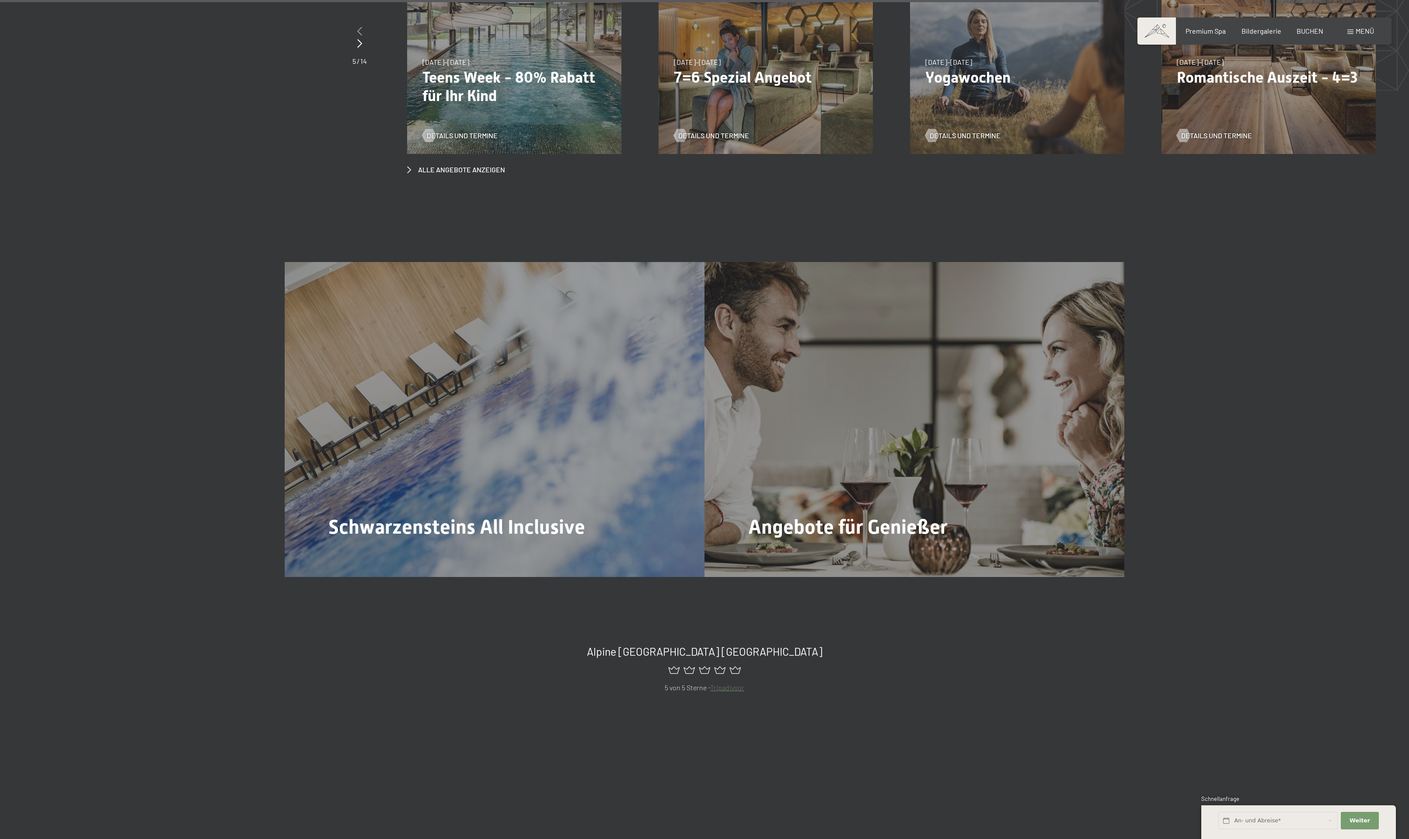
click at [353, 38] on div at bounding box center [360, 31] width 14 height 12
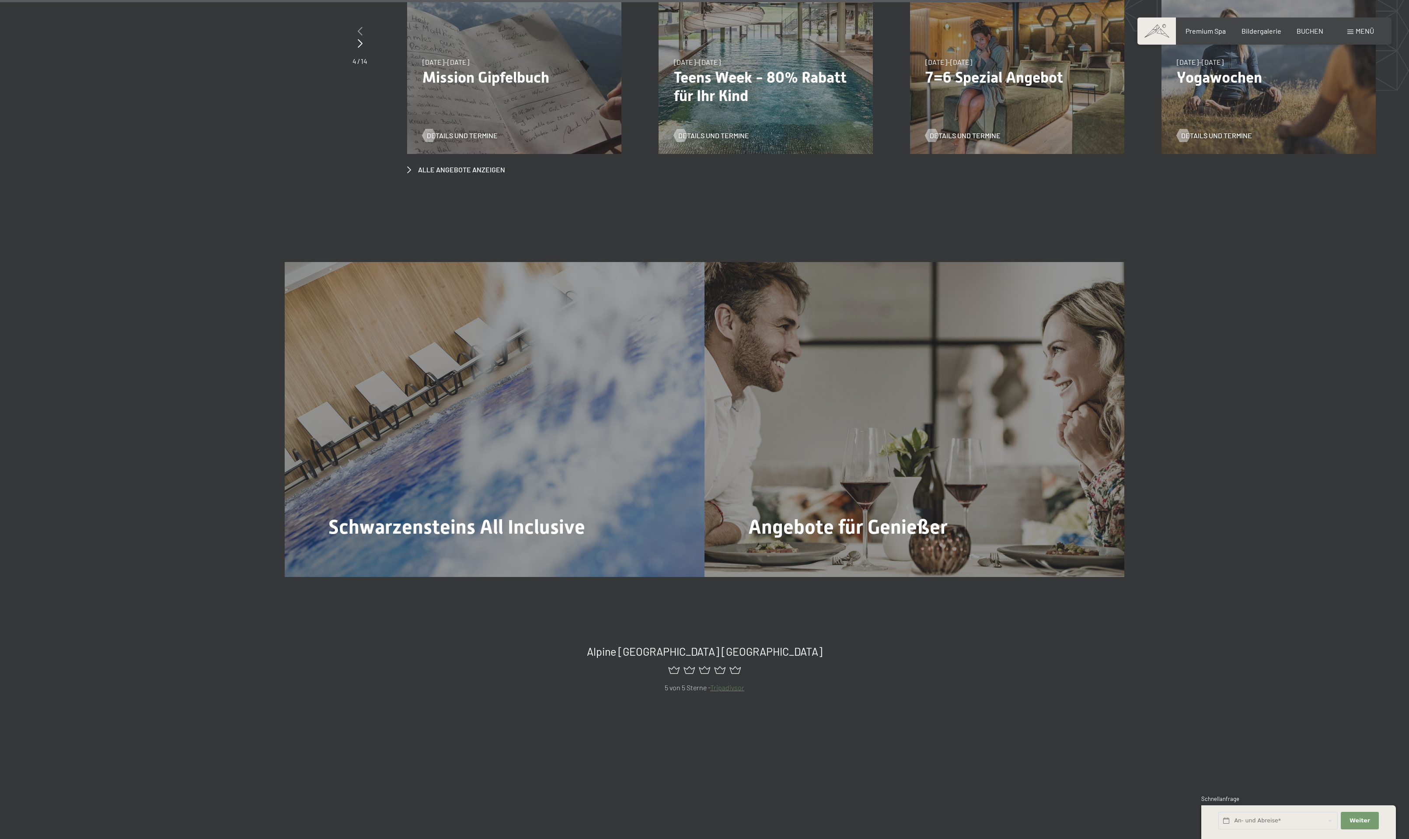
click at [353, 38] on div at bounding box center [360, 31] width 15 height 12
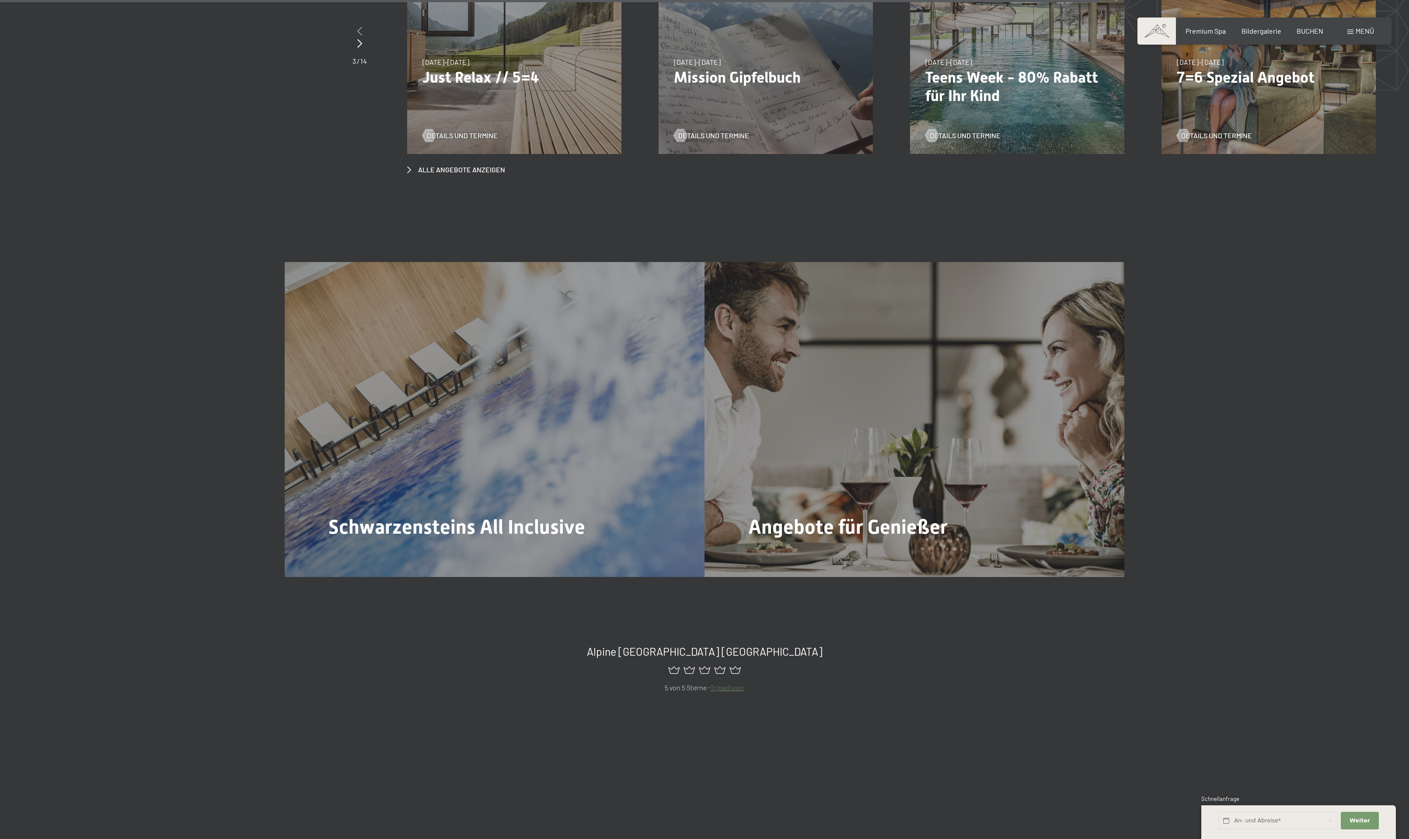
click at [353, 38] on div at bounding box center [360, 31] width 14 height 12
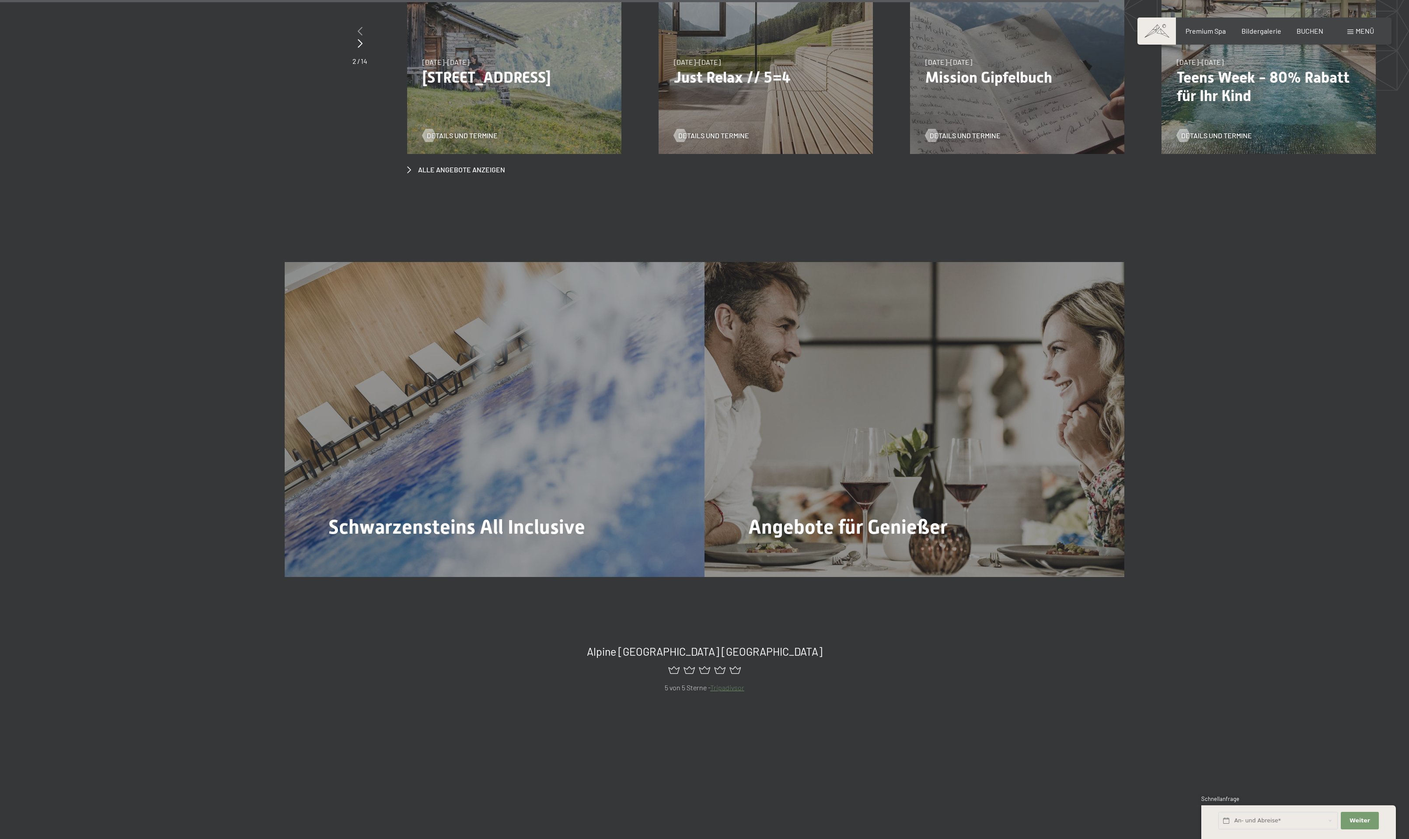
click at [353, 38] on div at bounding box center [360, 31] width 15 height 12
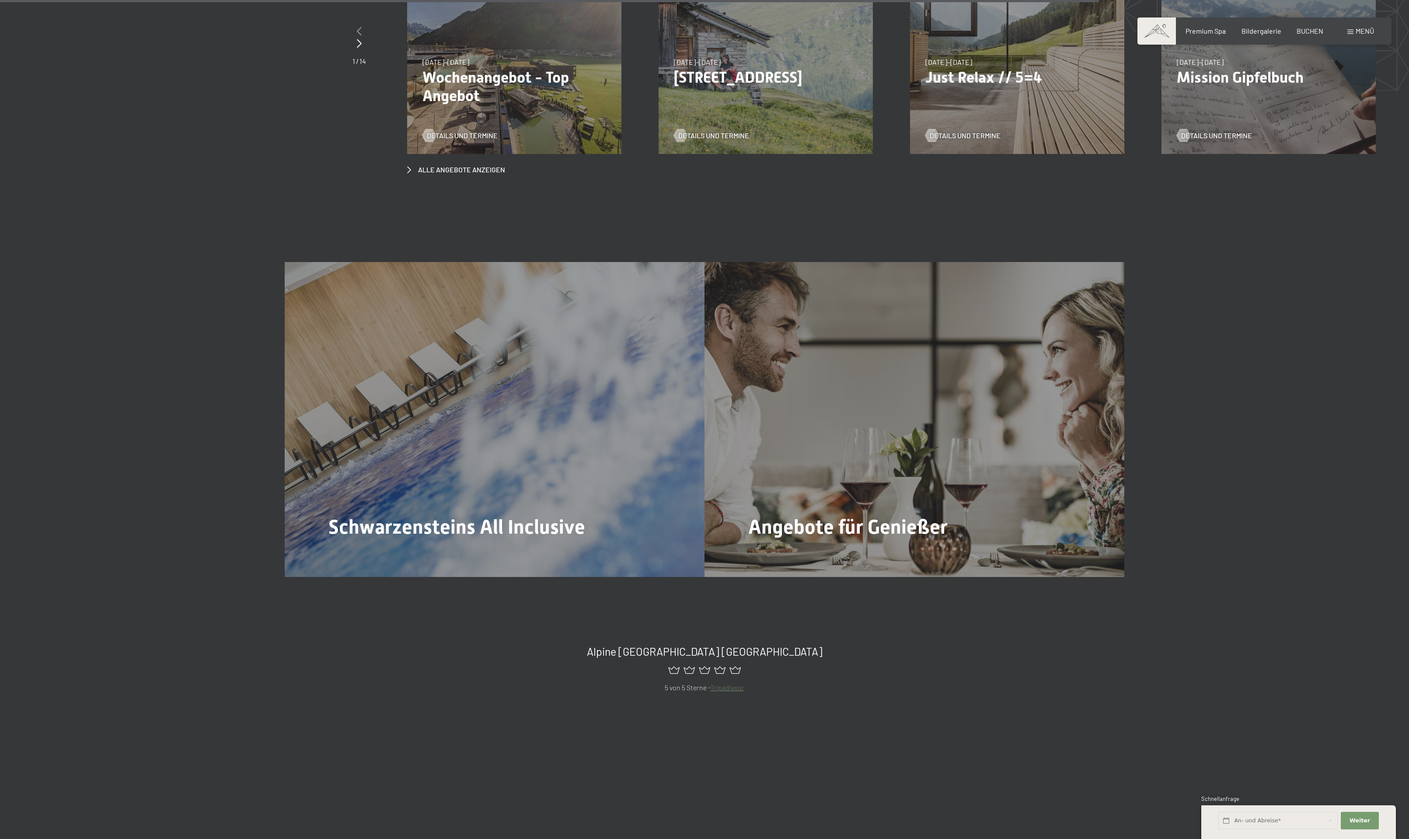
click at [357, 35] on icon at bounding box center [359, 31] width 5 height 9
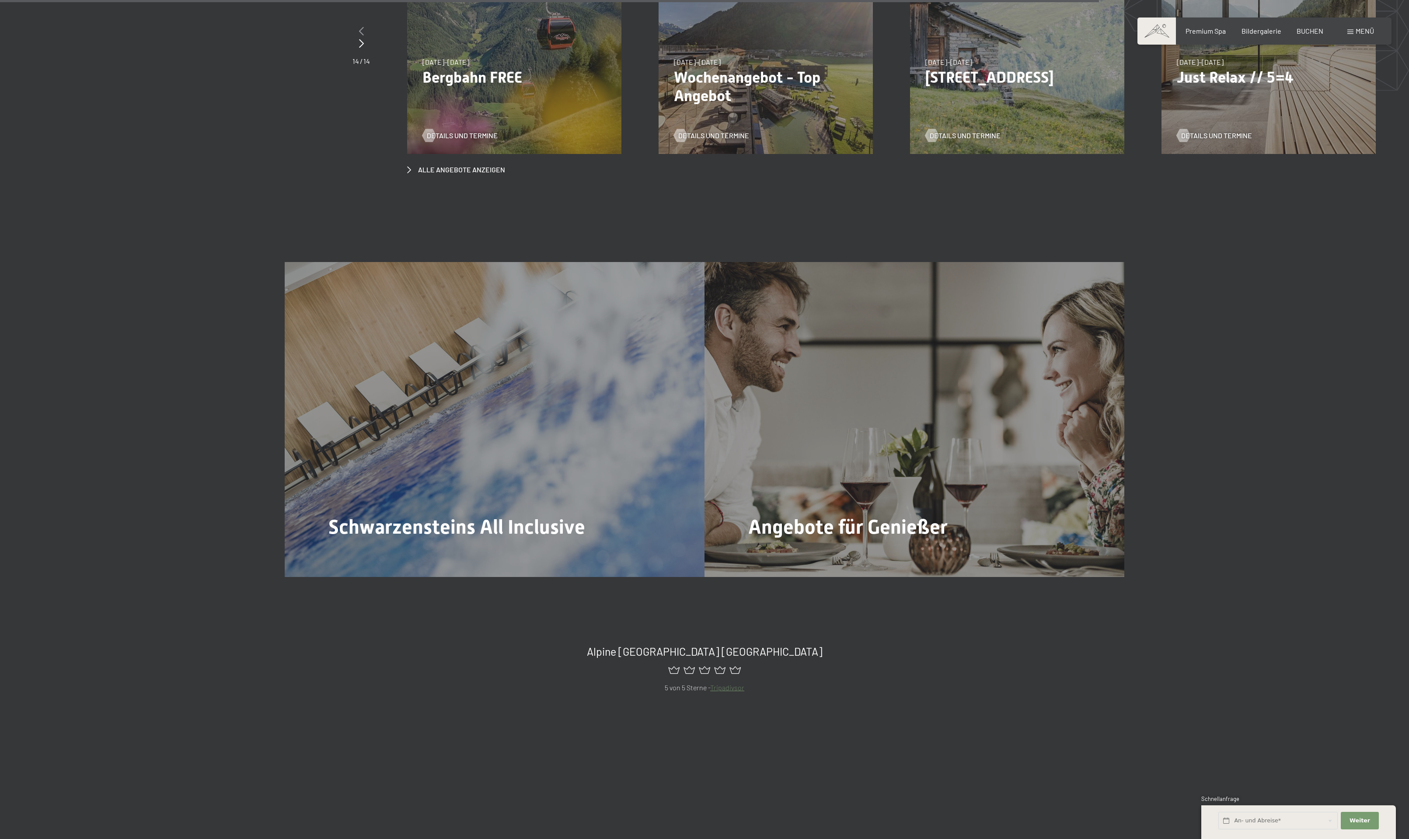
click at [353, 38] on div at bounding box center [361, 31] width 17 height 12
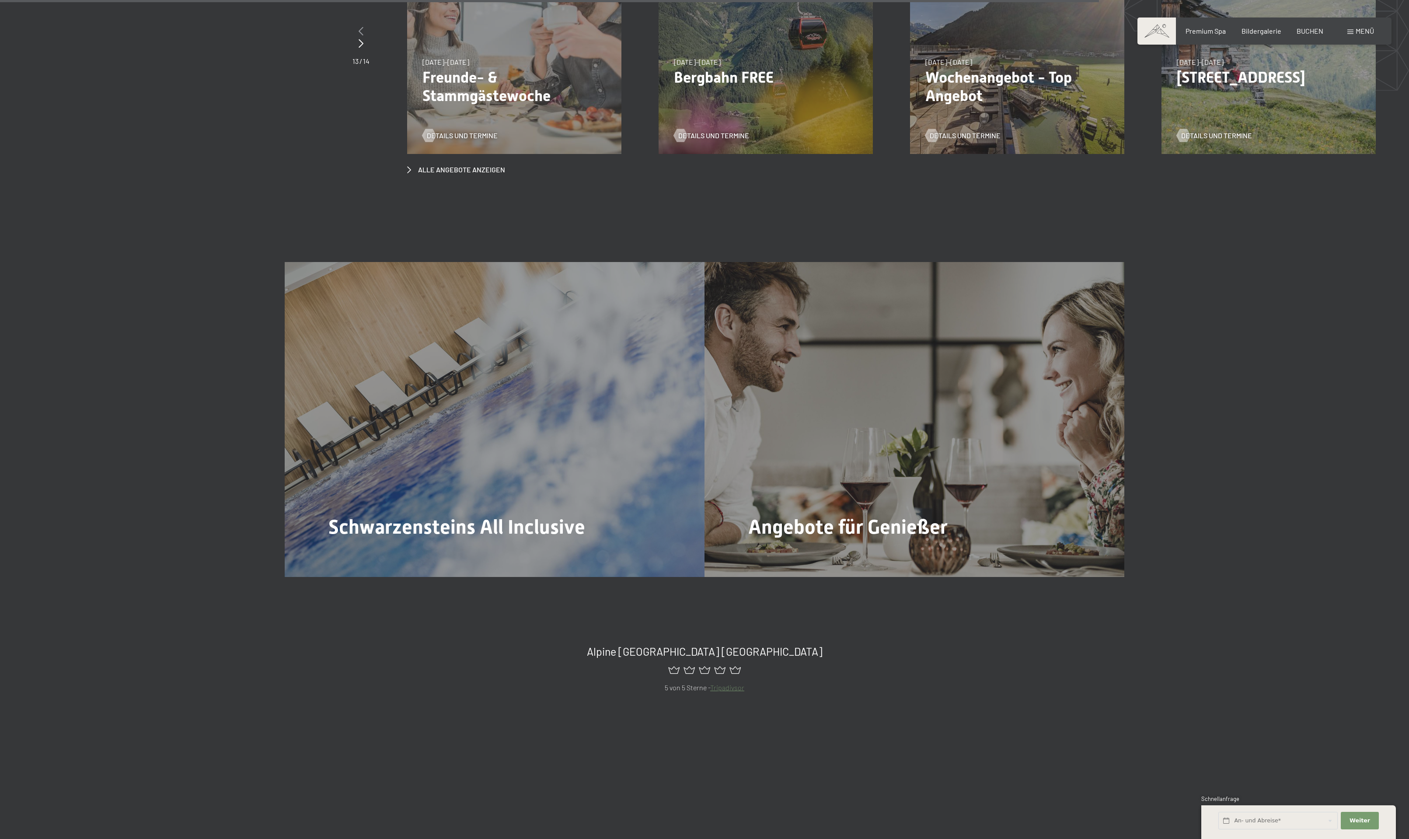
click at [353, 38] on div at bounding box center [361, 31] width 17 height 12
